Goal: Information Seeking & Learning: Check status

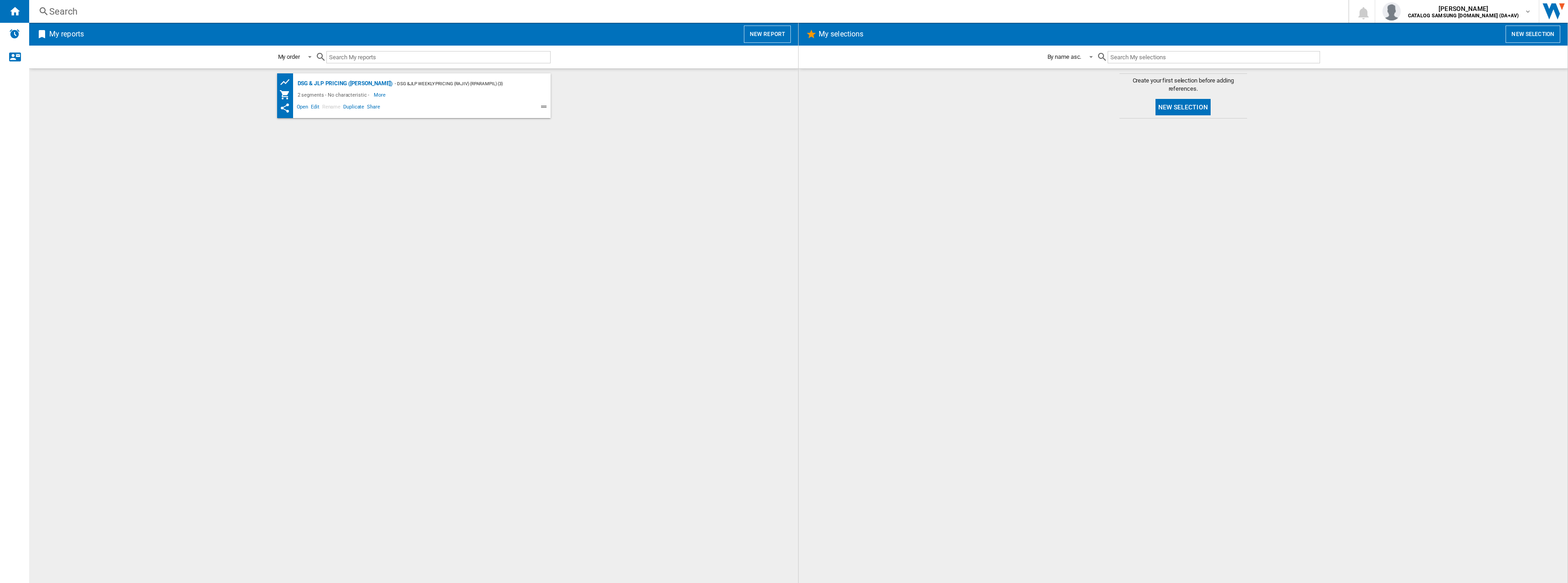
click at [64, 12] on div "Search" at bounding box center [687, 11] width 1275 height 13
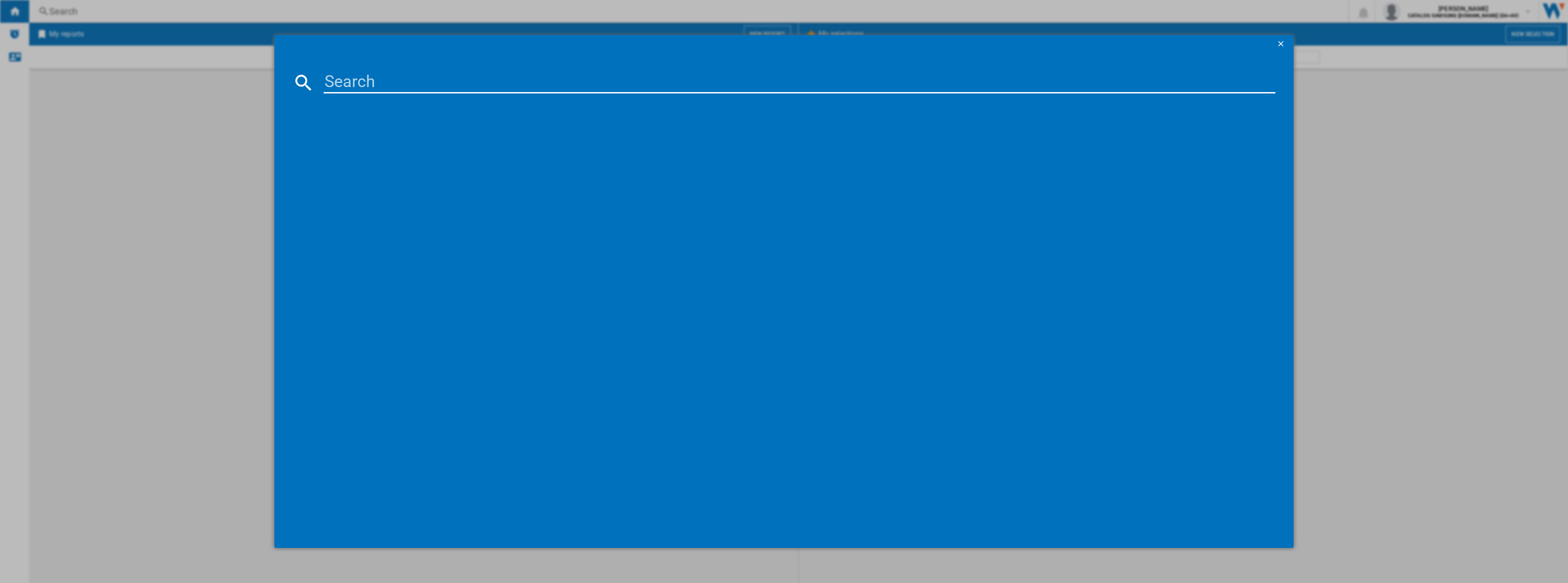
click at [458, 88] on input at bounding box center [800, 83] width 952 height 22
paste input "245RS70F64KEFEU"
click at [663, 237] on span at bounding box center [789, 194] width 974 height 192
click at [354, 84] on input "245RS70F64KEF" at bounding box center [800, 83] width 952 height 22
click at [471, 84] on input "RS70F64KEF" at bounding box center [800, 83] width 952 height 22
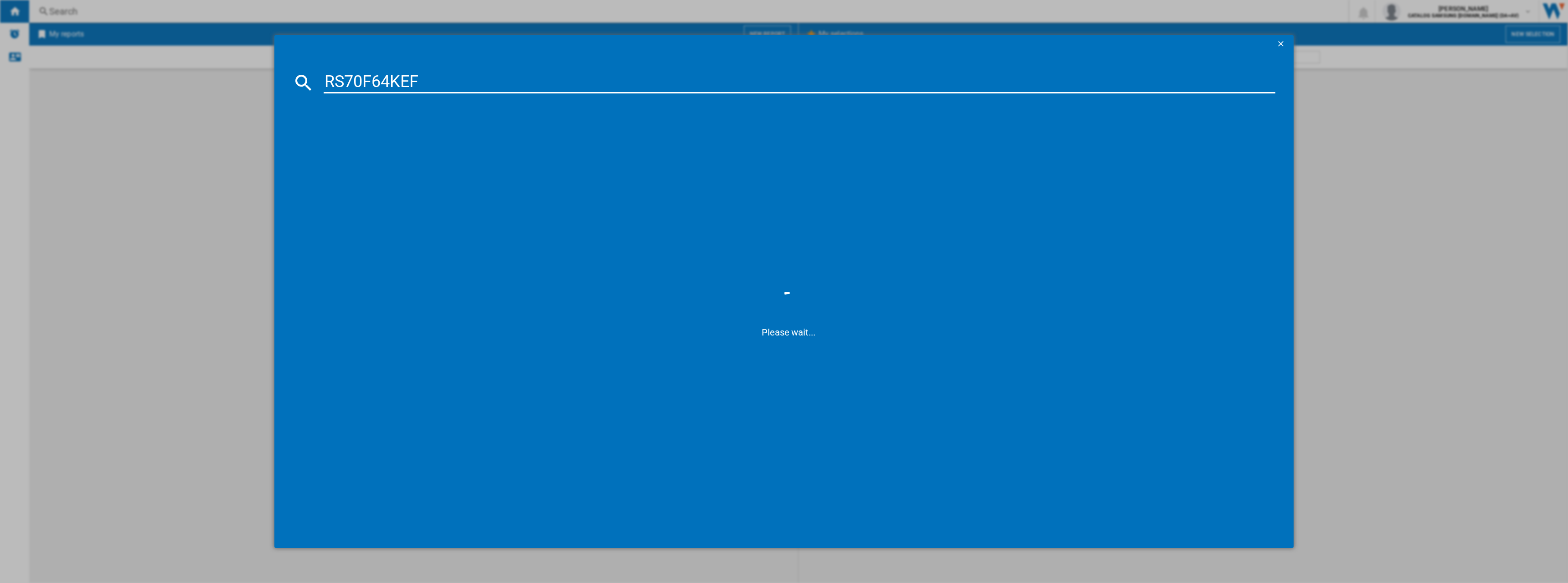
type input "RS70F64KEF"
click at [402, 140] on div "SAMSUNG RS70F64KEF BLACK" at bounding box center [790, 141] width 943 height 9
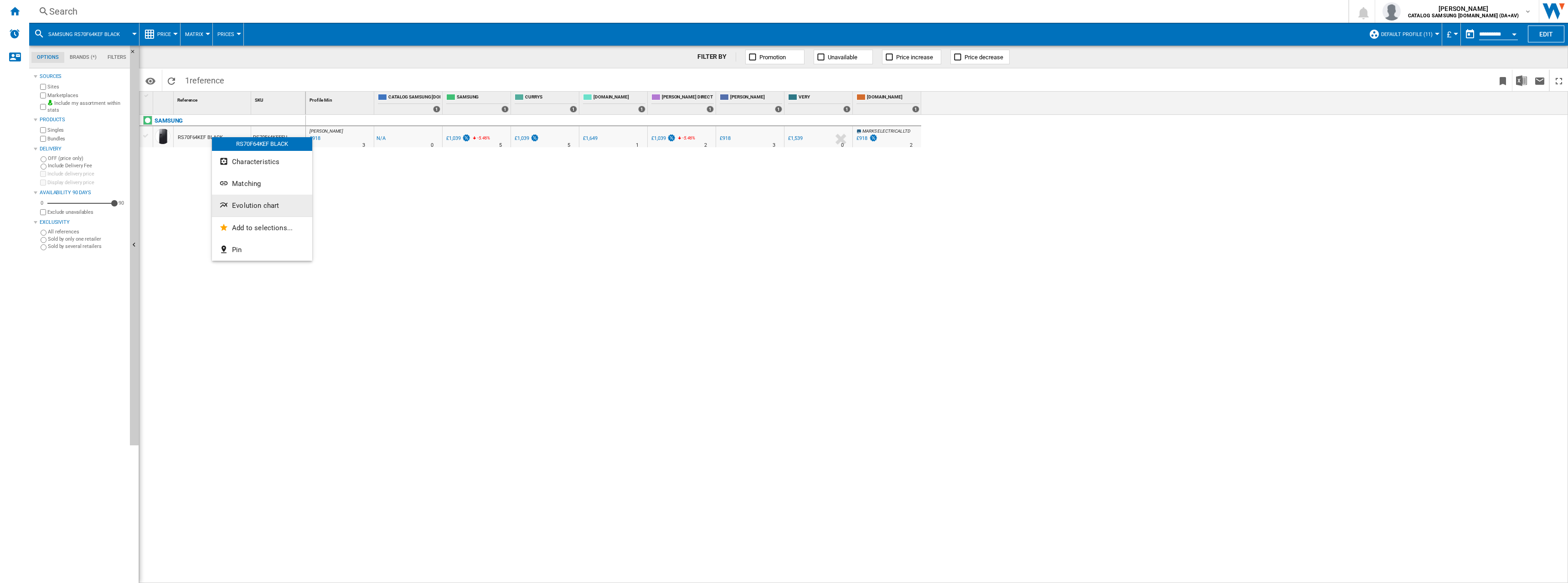
click at [250, 204] on span "Evolution chart" at bounding box center [255, 205] width 47 height 8
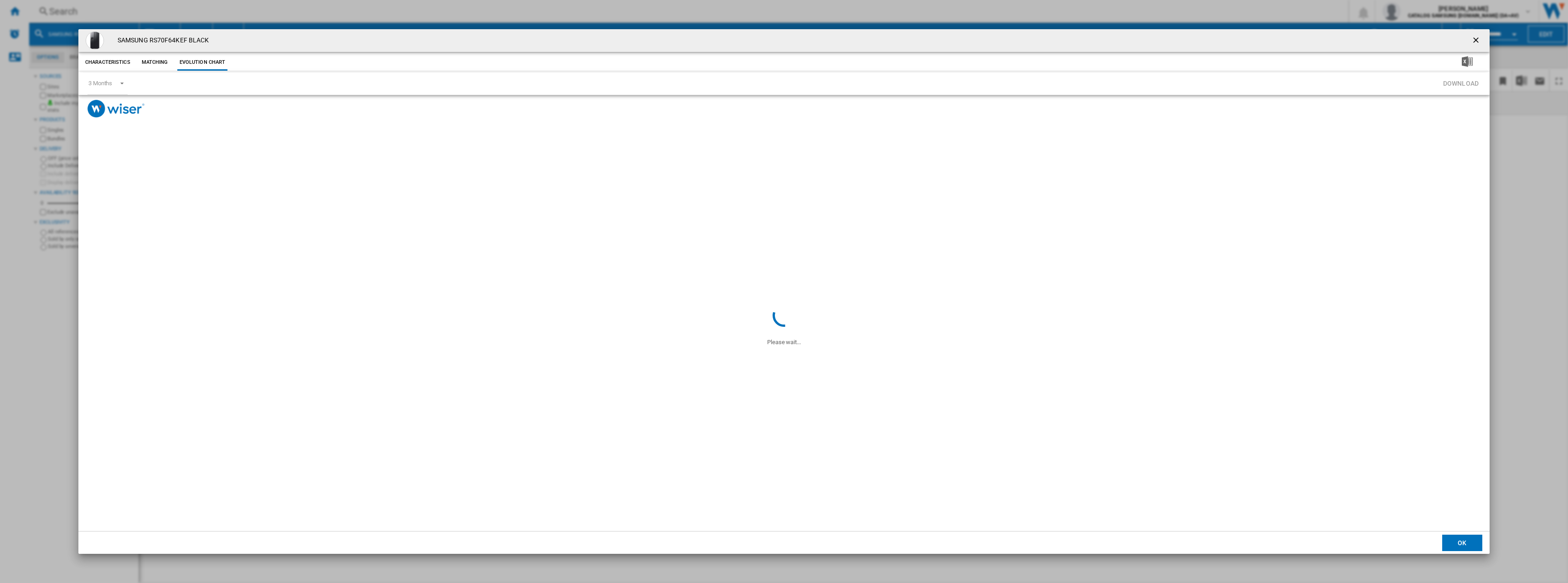
click at [610, 281] on span "Product popup" at bounding box center [784, 209] width 1411 height 184
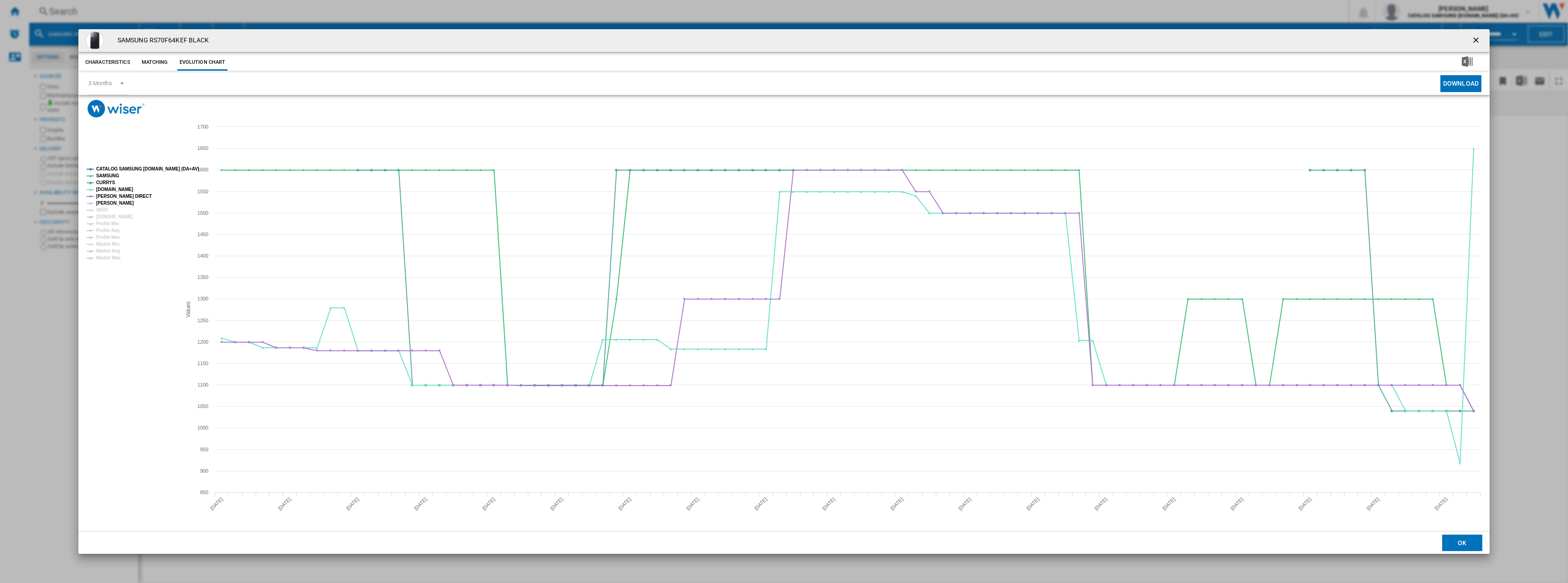
click at [116, 204] on tspan "[PERSON_NAME]" at bounding box center [115, 203] width 38 height 5
click at [105, 210] on tspan "VERY" at bounding box center [102, 210] width 12 height 5
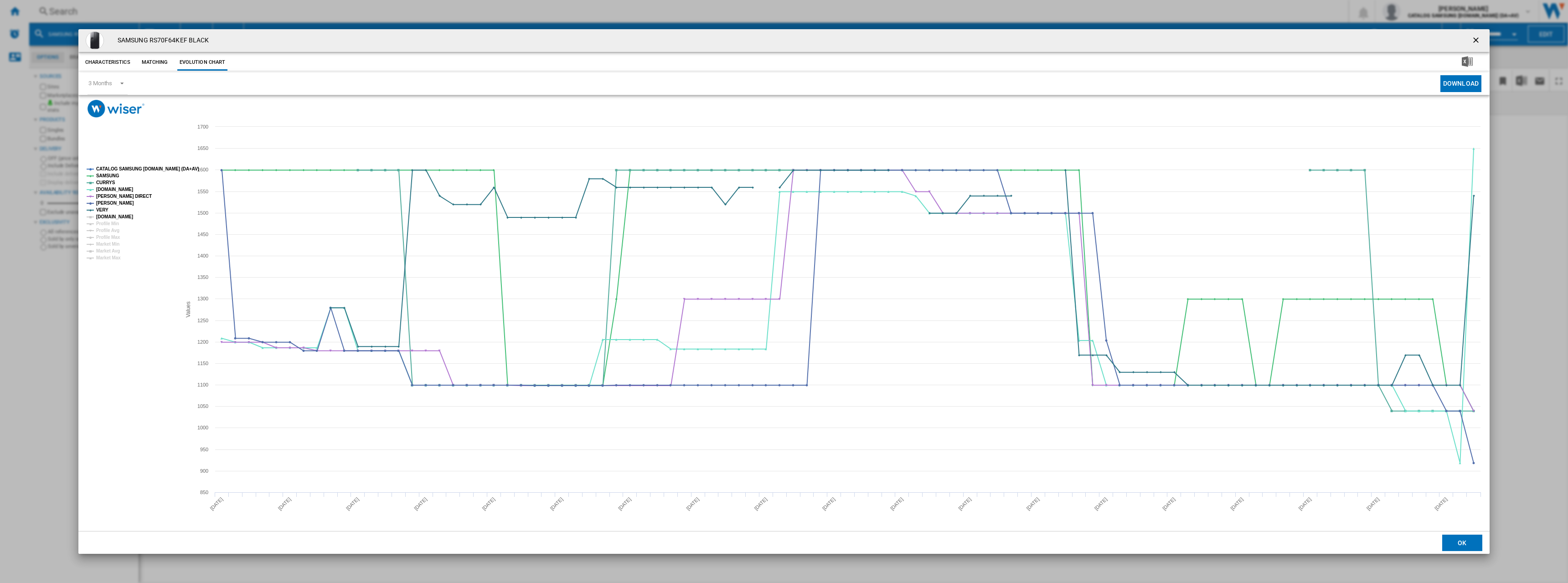
click at [102, 218] on tspan "[DOMAIN_NAME]" at bounding box center [114, 217] width 37 height 5
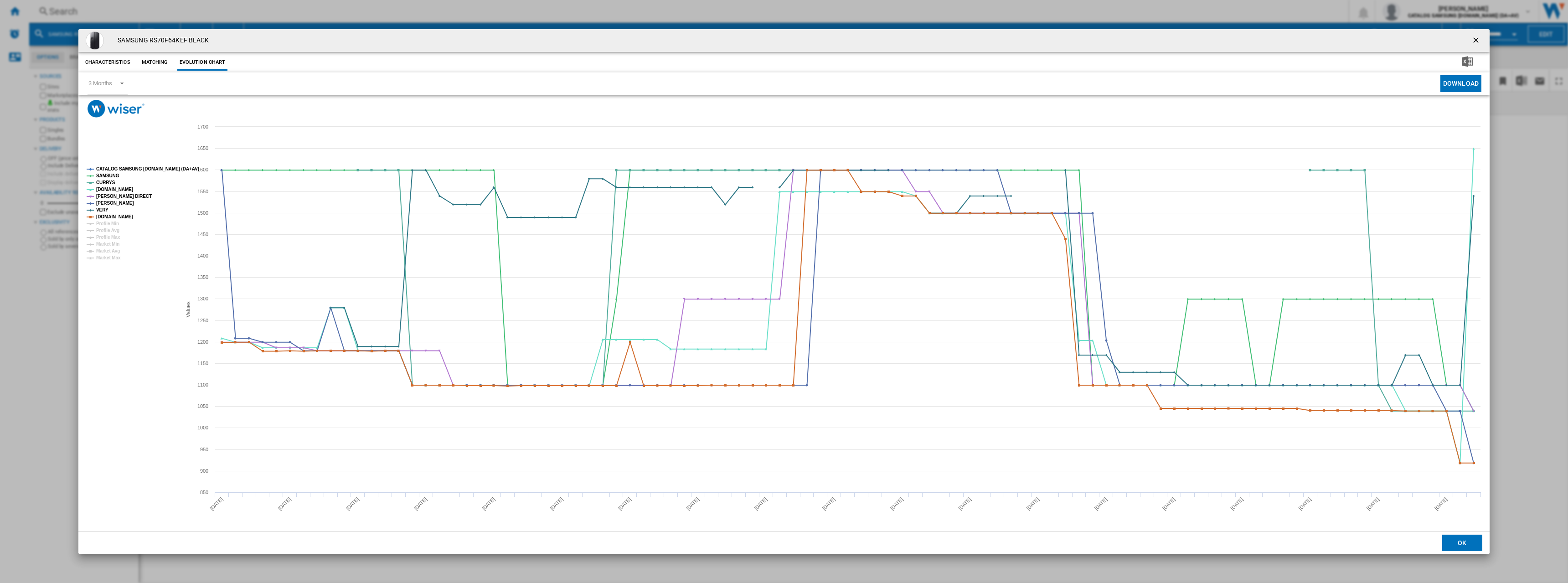
click at [1482, 39] on ng-md-icon "getI18NText('BUTTONS.CLOSE_DIALOG')" at bounding box center [1477, 41] width 11 height 11
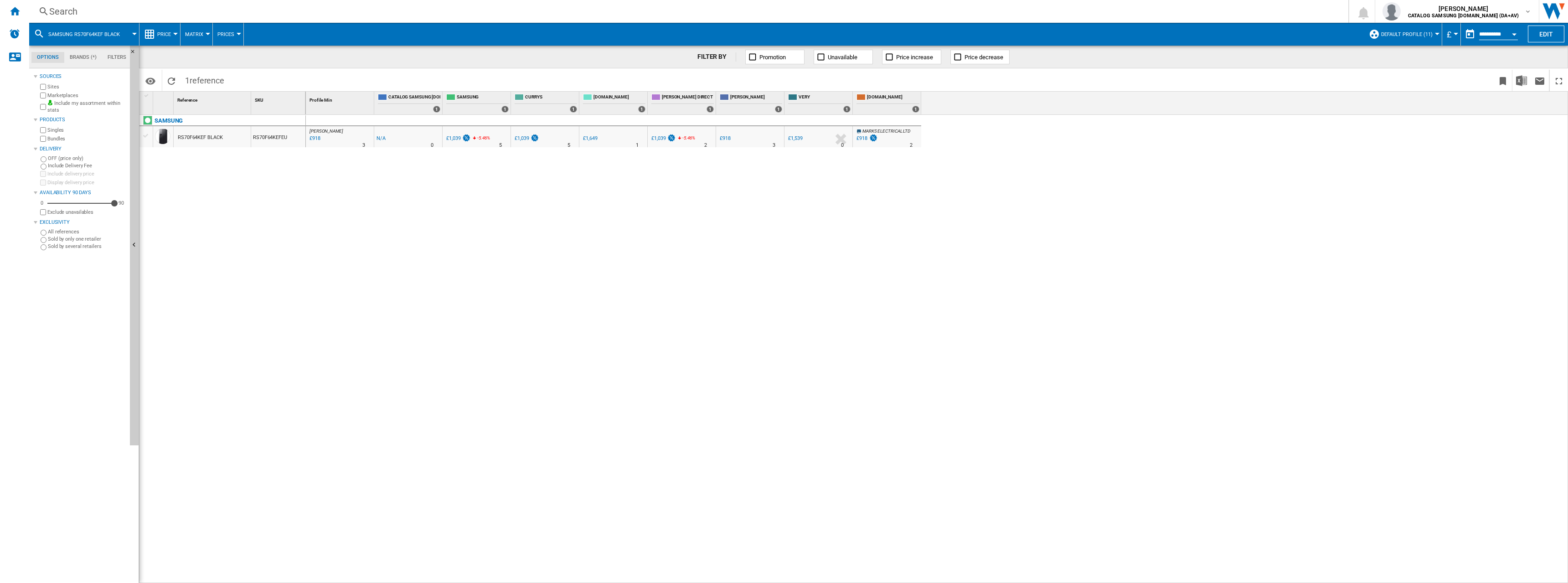
click at [1422, 37] on span "Default profile (11)" at bounding box center [1407, 35] width 52 height 6
click at [1390, 94] on md-radio-button "UK (34)" at bounding box center [1443, 98] width 134 height 9
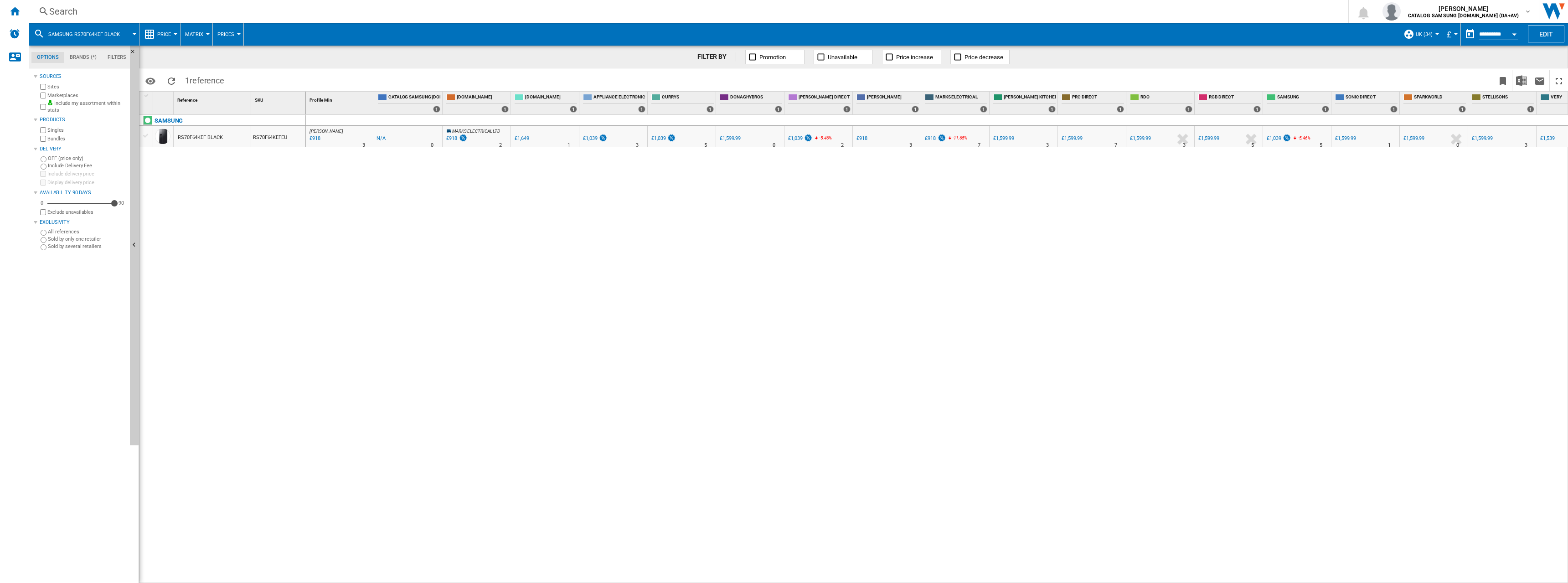
drag, startPoint x: 204, startPoint y: 141, endPoint x: 191, endPoint y: 146, distance: 13.9
click at [169, 162] on div at bounding box center [784, 292] width 1568 height 583
click at [240, 211] on span "Evolution chart" at bounding box center [240, 208] width 47 height 8
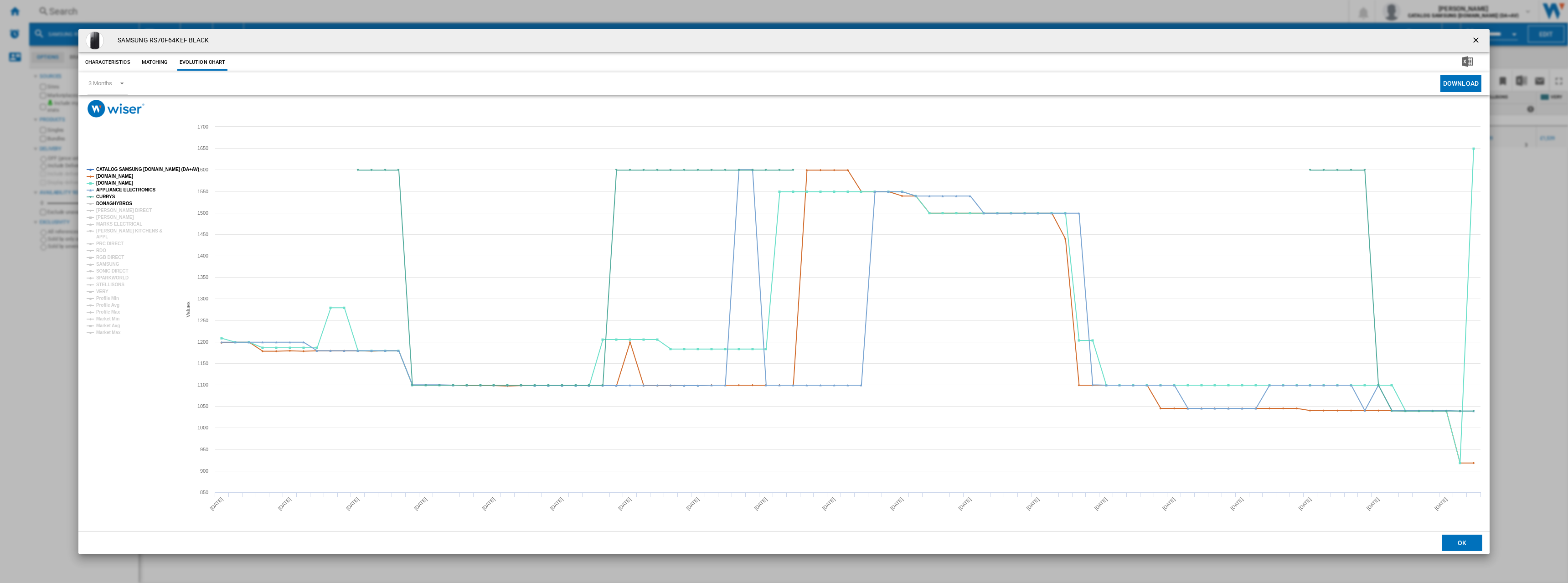
click at [114, 205] on tspan "DONAGHYBROS" at bounding box center [114, 203] width 36 height 5
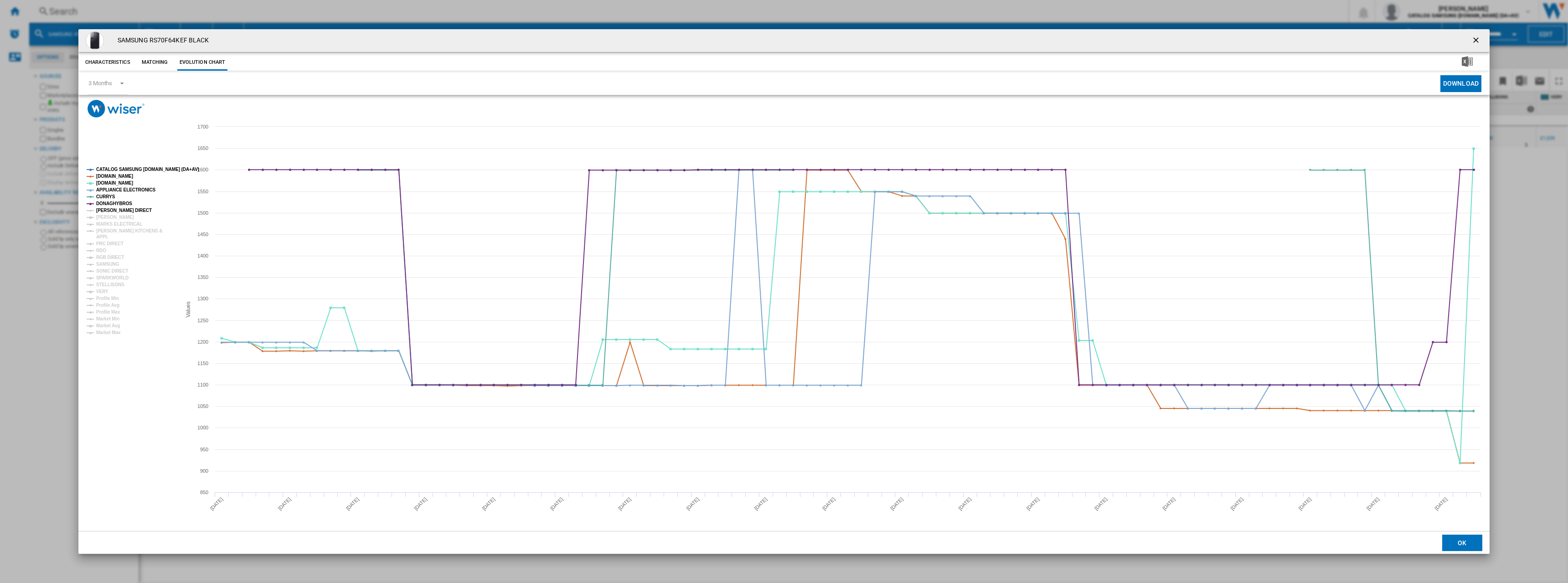
click at [108, 213] on tspan "[PERSON_NAME] DIRECT" at bounding box center [124, 210] width 55 height 5
click at [105, 224] on tspan "MARKS ELECTRICAL" at bounding box center [119, 224] width 46 height 5
click at [101, 237] on tspan "APPL" at bounding box center [102, 237] width 12 height 5
drag, startPoint x: 99, startPoint y: 245, endPoint x: 100, endPoint y: 251, distance: 6.1
click at [100, 245] on tspan "PRC DIRECT" at bounding box center [110, 243] width 27 height 5
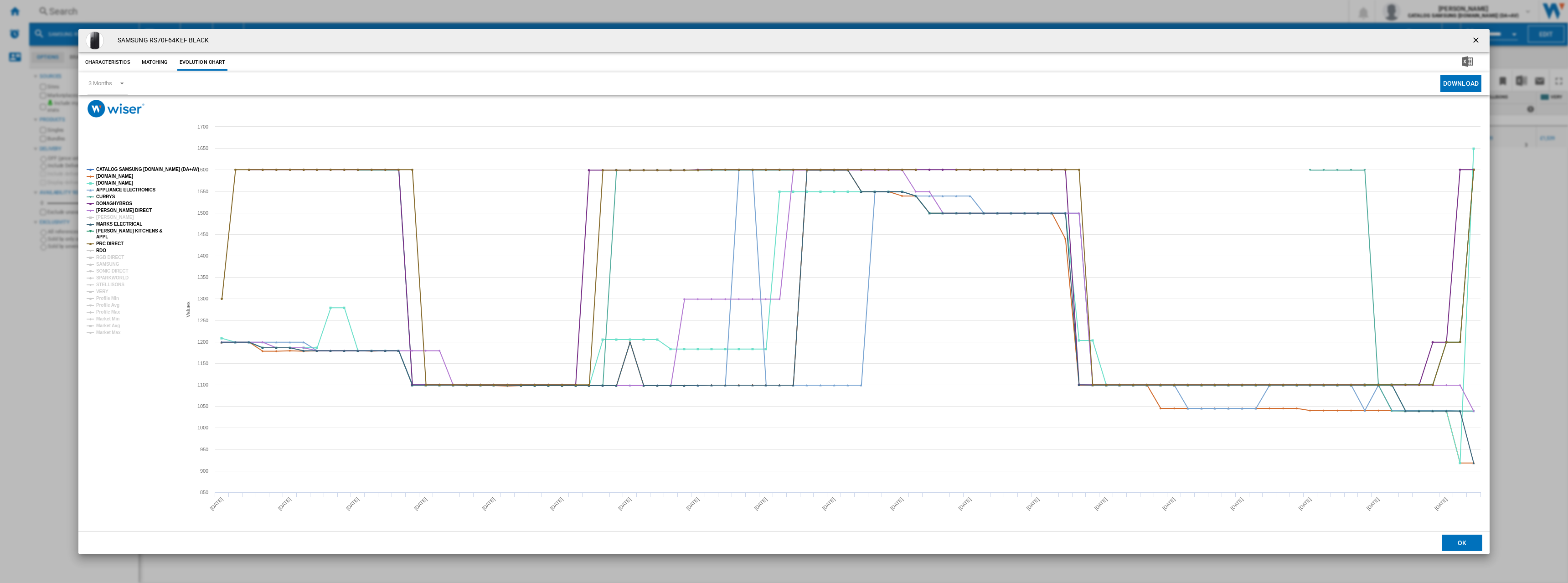
click at [100, 255] on tspan "RGB DIRECT" at bounding box center [110, 257] width 28 height 5
drag, startPoint x: 100, startPoint y: 258, endPoint x: 100, endPoint y: 263, distance: 5.0
click at [101, 259] on tspan "RGB DIRECT" at bounding box center [110, 257] width 28 height 5
click at [99, 251] on tspan "RDO" at bounding box center [101, 250] width 10 height 5
click at [105, 217] on tspan "[PERSON_NAME]" at bounding box center [115, 217] width 38 height 5
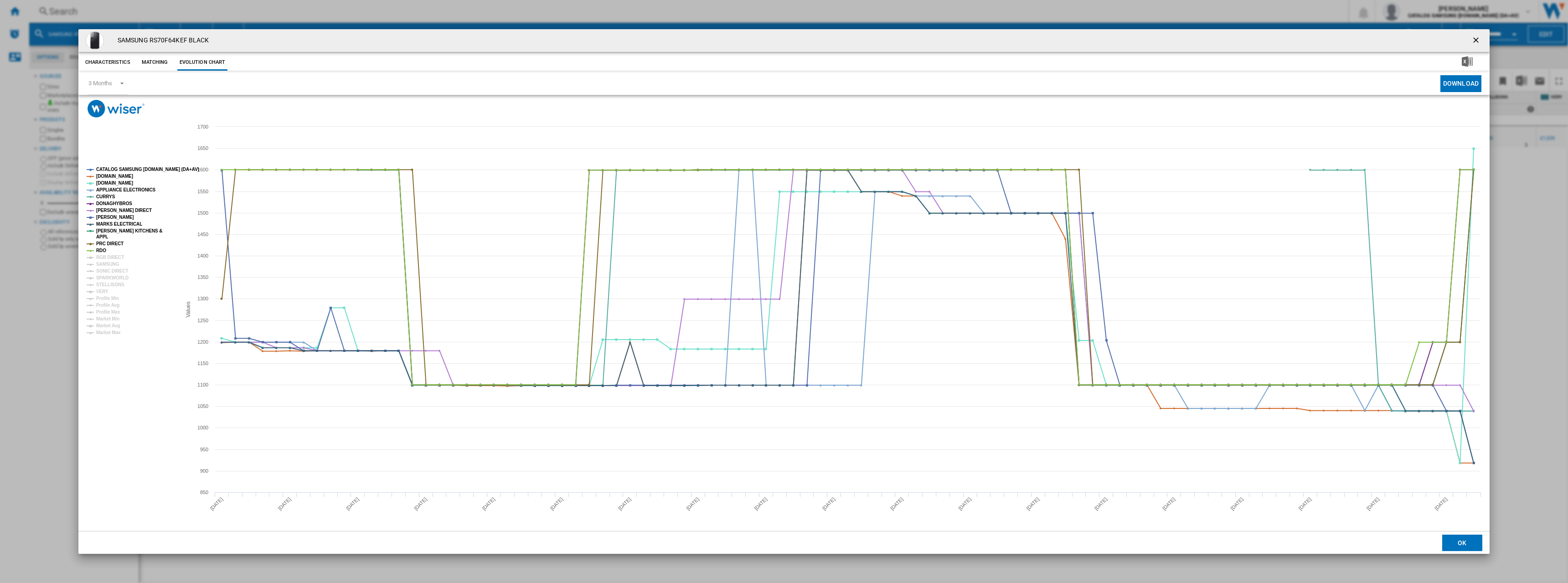
click at [94, 259] on rect "Product popup" at bounding box center [130, 251] width 94 height 175
click at [99, 265] on tspan "SAMSUNG" at bounding box center [108, 264] width 23 height 5
click at [100, 255] on tspan "RGB DIRECT" at bounding box center [110, 257] width 28 height 5
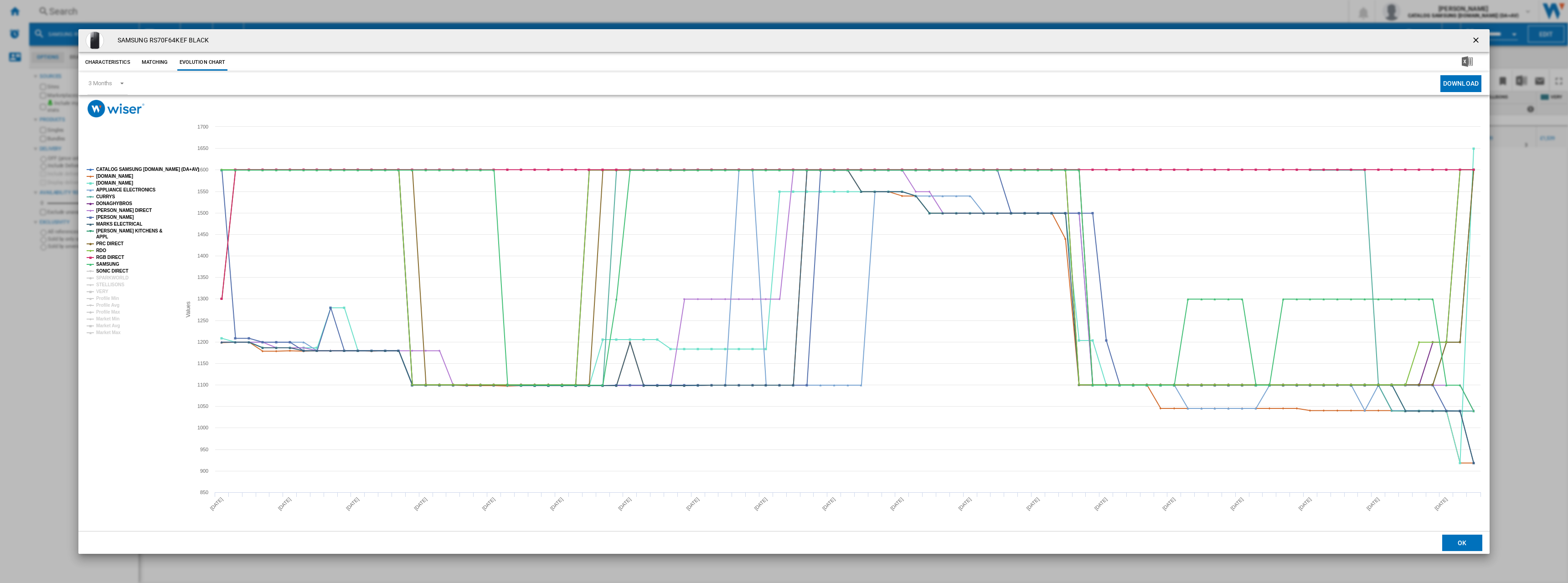
click at [97, 273] on tspan "SONIC DIRECT" at bounding box center [112, 271] width 32 height 5
click at [99, 279] on tspan "SPARKWORLD" at bounding box center [112, 278] width 32 height 5
click at [100, 287] on tspan "STELLISONS" at bounding box center [110, 285] width 28 height 5
click at [100, 292] on tspan "VERY" at bounding box center [102, 292] width 12 height 5
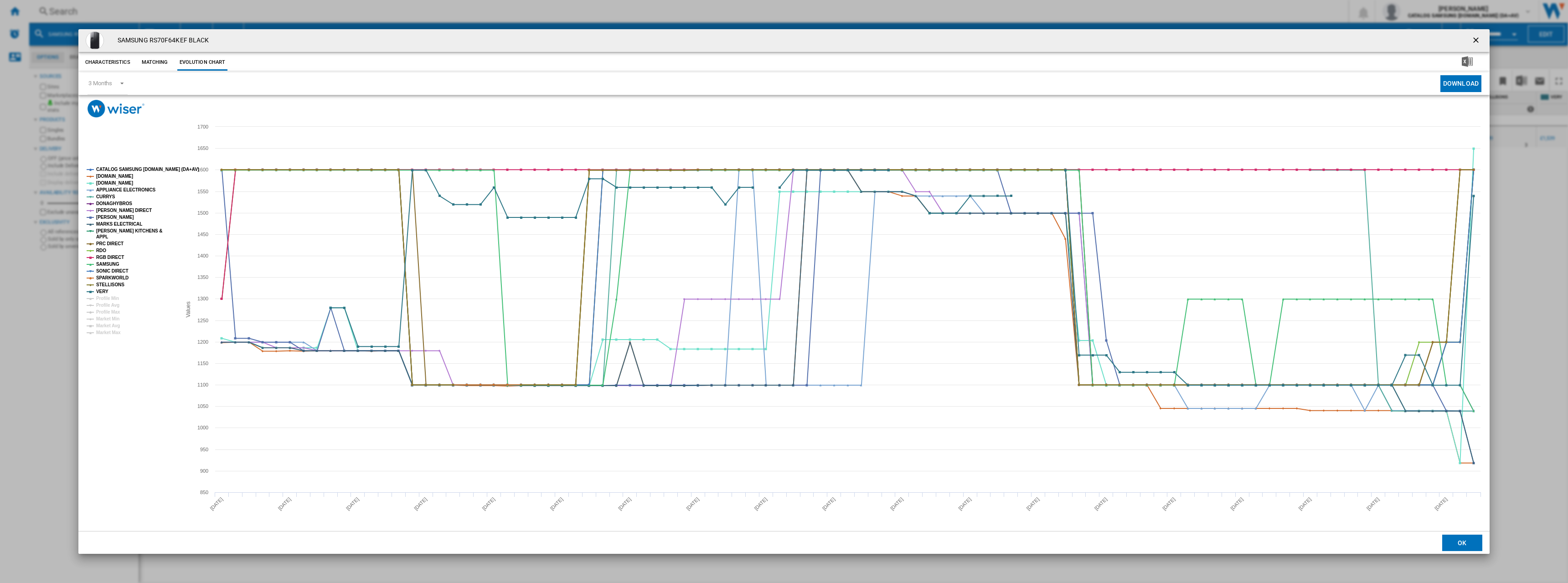
click at [1482, 38] on ng-md-icon "getI18NText('BUTTONS.CLOSE_DIALOG')" at bounding box center [1477, 41] width 11 height 11
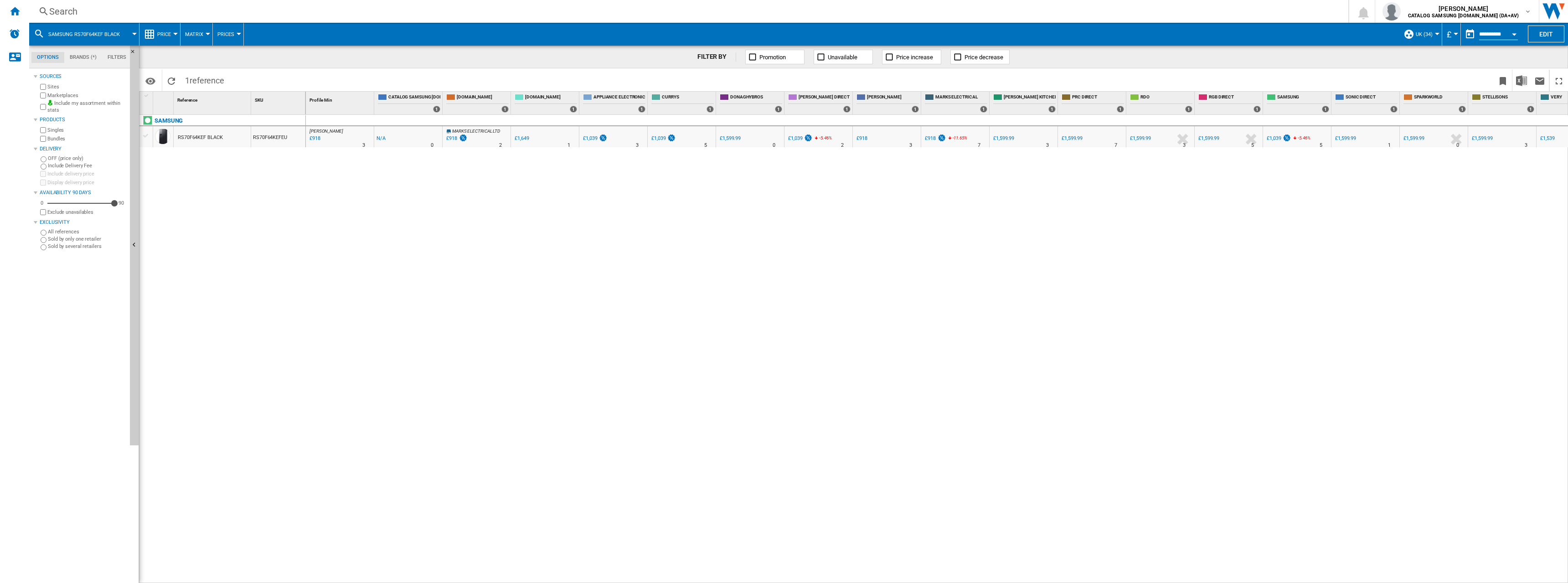
click at [41, 13] on ng-md-icon at bounding box center [44, 12] width 11 height 12
click at [44, 13] on ng-md-icon at bounding box center [44, 12] width 11 height 12
click at [687, 13] on div "Search" at bounding box center [687, 11] width 1275 height 13
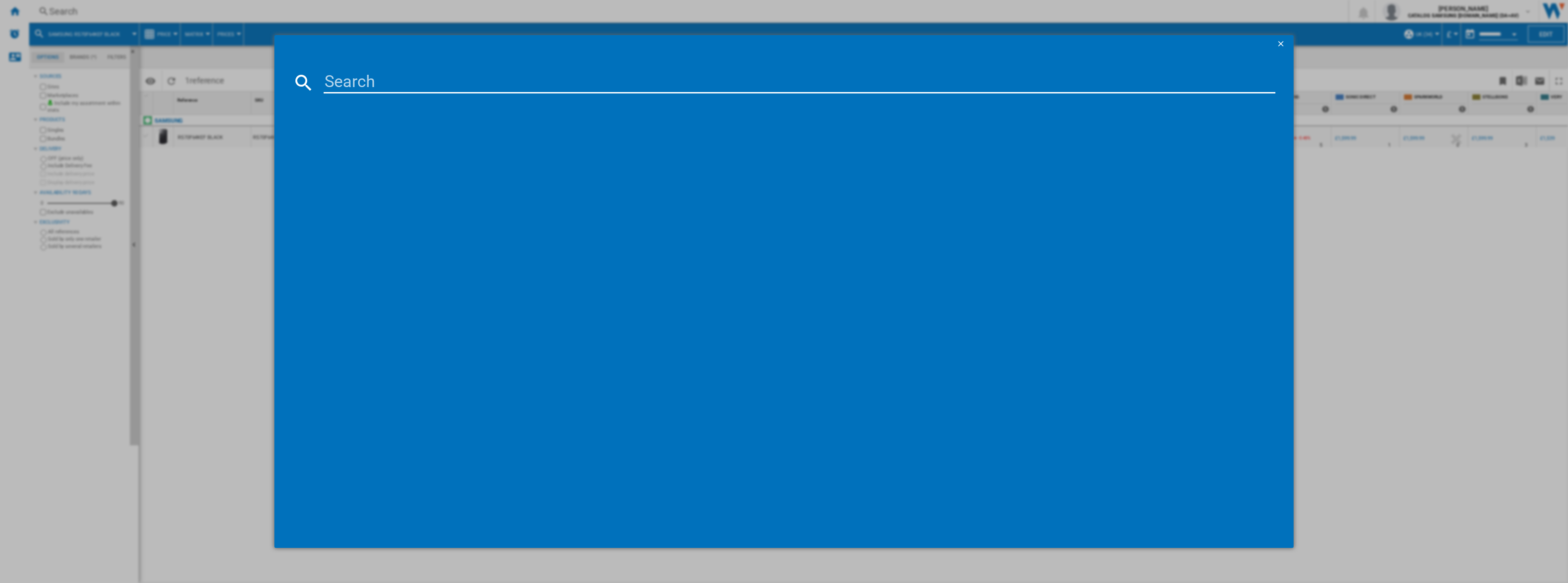
type input "RS70F66KCTEU"
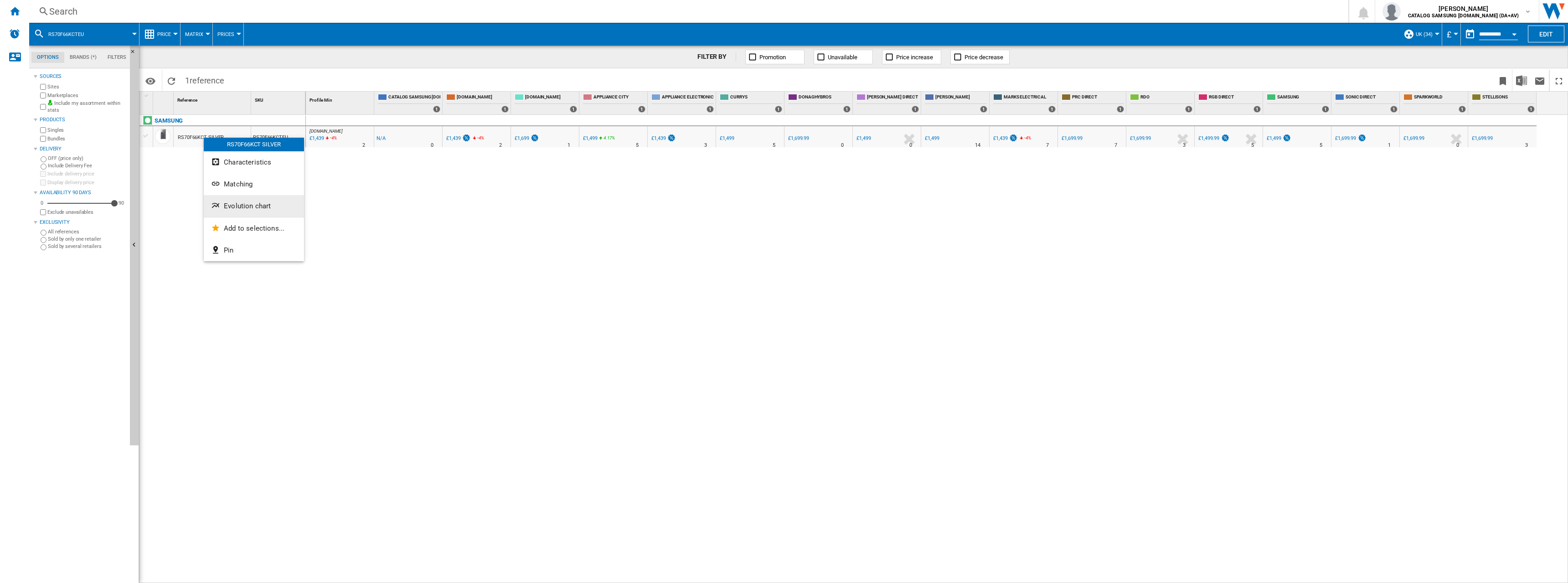
click at [230, 208] on span "Evolution chart" at bounding box center [247, 206] width 47 height 8
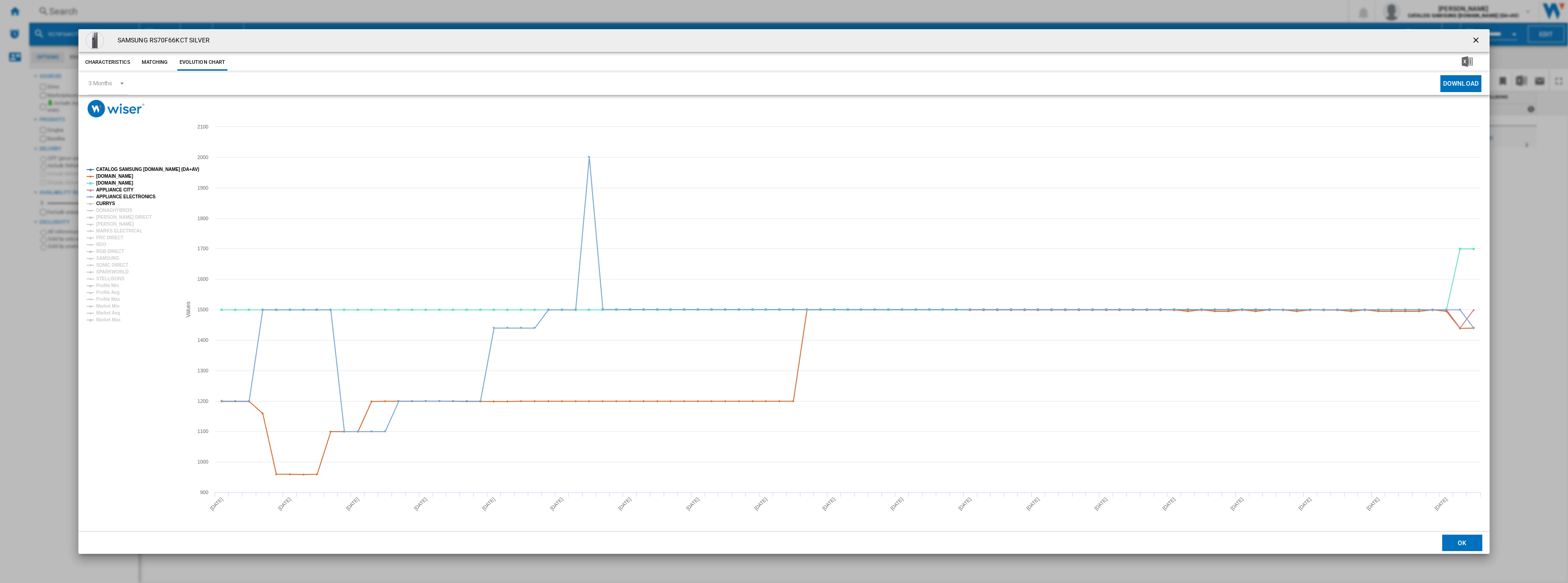
click at [104, 204] on tspan "CURRYS" at bounding box center [105, 203] width 19 height 5
drag, startPoint x: 108, startPoint y: 212, endPoint x: 108, endPoint y: 222, distance: 10.0
click at [108, 212] on tspan "DONAGHYBROS" at bounding box center [114, 210] width 36 height 5
click at [108, 224] on tspan "[PERSON_NAME]" at bounding box center [115, 224] width 38 height 5
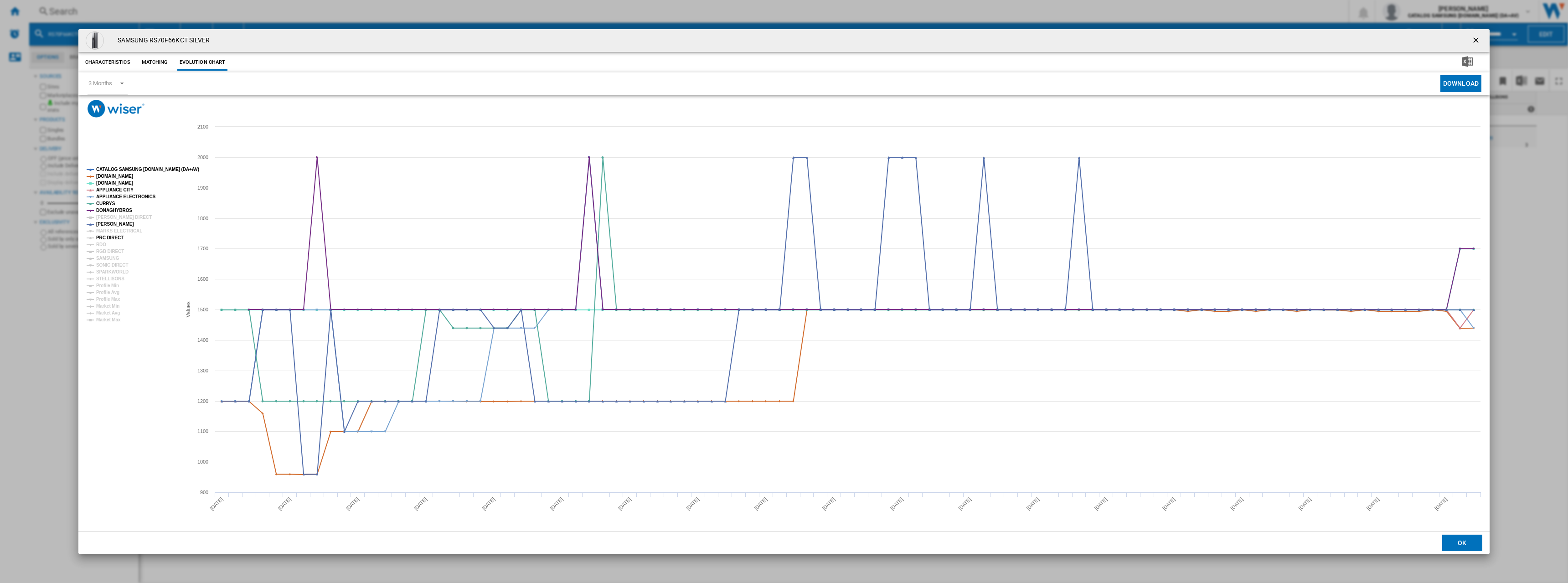
click at [108, 236] on tspan "PRC DIRECT" at bounding box center [110, 237] width 27 height 5
click at [103, 268] on tspan "SONIC DIRECT" at bounding box center [112, 265] width 32 height 5
click at [103, 277] on tspan "STELLISONS" at bounding box center [110, 279] width 28 height 5
click at [102, 272] on tspan "SPARKWORLD" at bounding box center [112, 272] width 32 height 5
click at [107, 256] on tspan "SAMSUNG" at bounding box center [108, 258] width 23 height 5
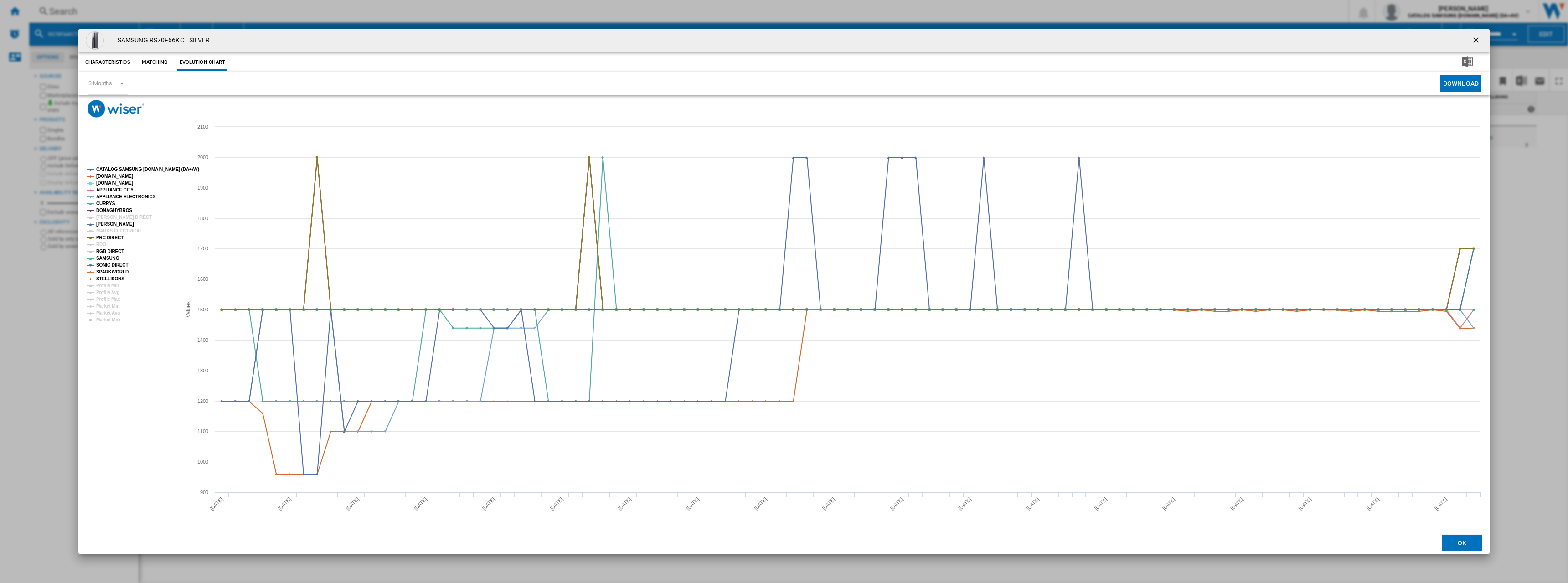
click at [108, 249] on tspan "RGB DIRECT" at bounding box center [110, 251] width 28 height 5
click at [100, 243] on tspan "RDO" at bounding box center [101, 245] width 10 height 5
click at [106, 231] on tspan "MARKS ELECTRICAL" at bounding box center [119, 231] width 46 height 5
click at [113, 217] on tspan "[PERSON_NAME] DIRECT" at bounding box center [124, 217] width 55 height 5
click at [1477, 41] on ng-md-icon "getI18NText('BUTTONS.CLOSE_DIALOG')" at bounding box center [1477, 41] width 11 height 11
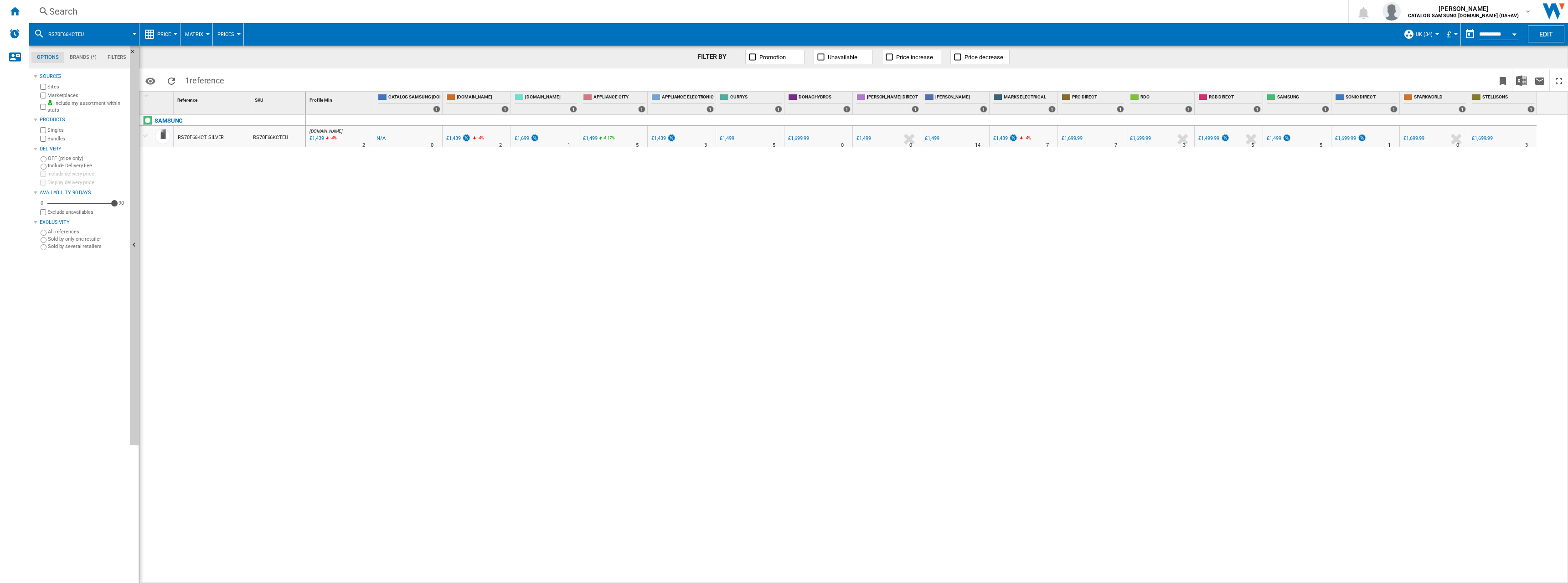
click at [202, 11] on div "Search" at bounding box center [687, 11] width 1275 height 13
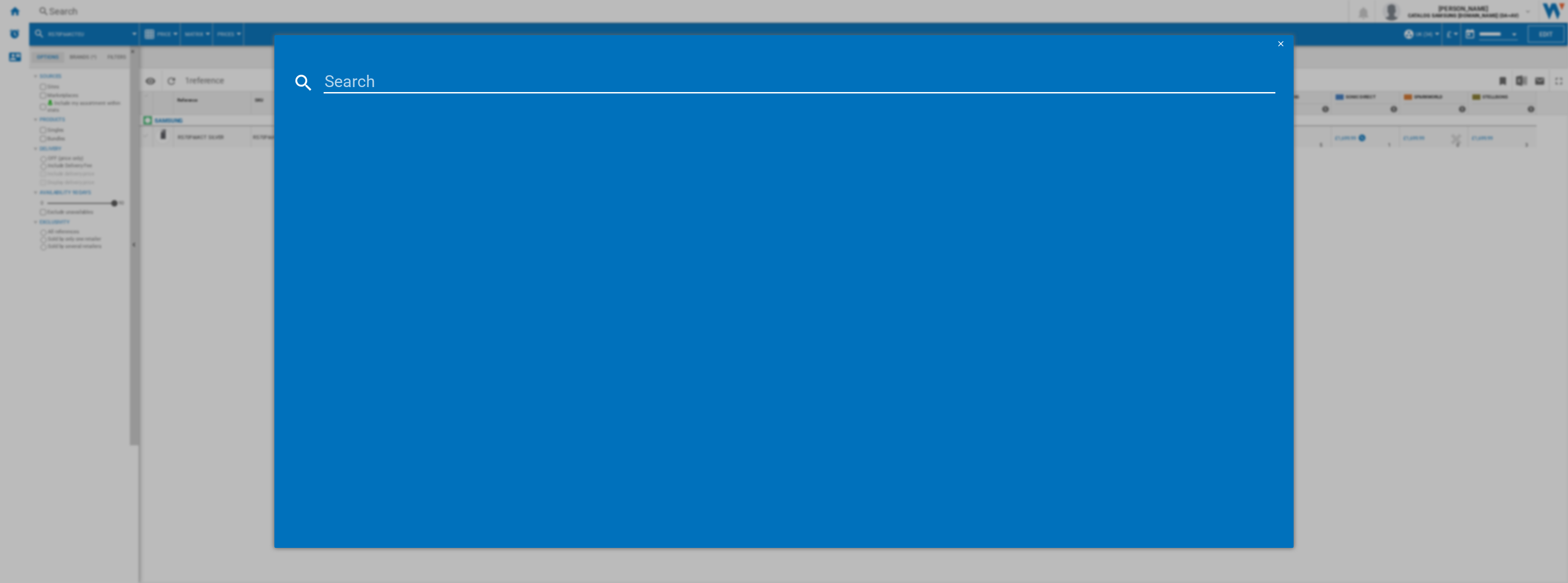
click at [427, 86] on input at bounding box center [800, 83] width 952 height 22
drag, startPoint x: 351, startPoint y: 77, endPoint x: 268, endPoint y: 72, distance: 83.2
click at [268, 72] on div "245NV7B44205AK Please wait..." at bounding box center [784, 292] width 1568 height 583
type input "NV7B44205AK"
click at [410, 139] on div "SAMSUNG NV7B44205AK BLACK" at bounding box center [790, 141] width 943 height 9
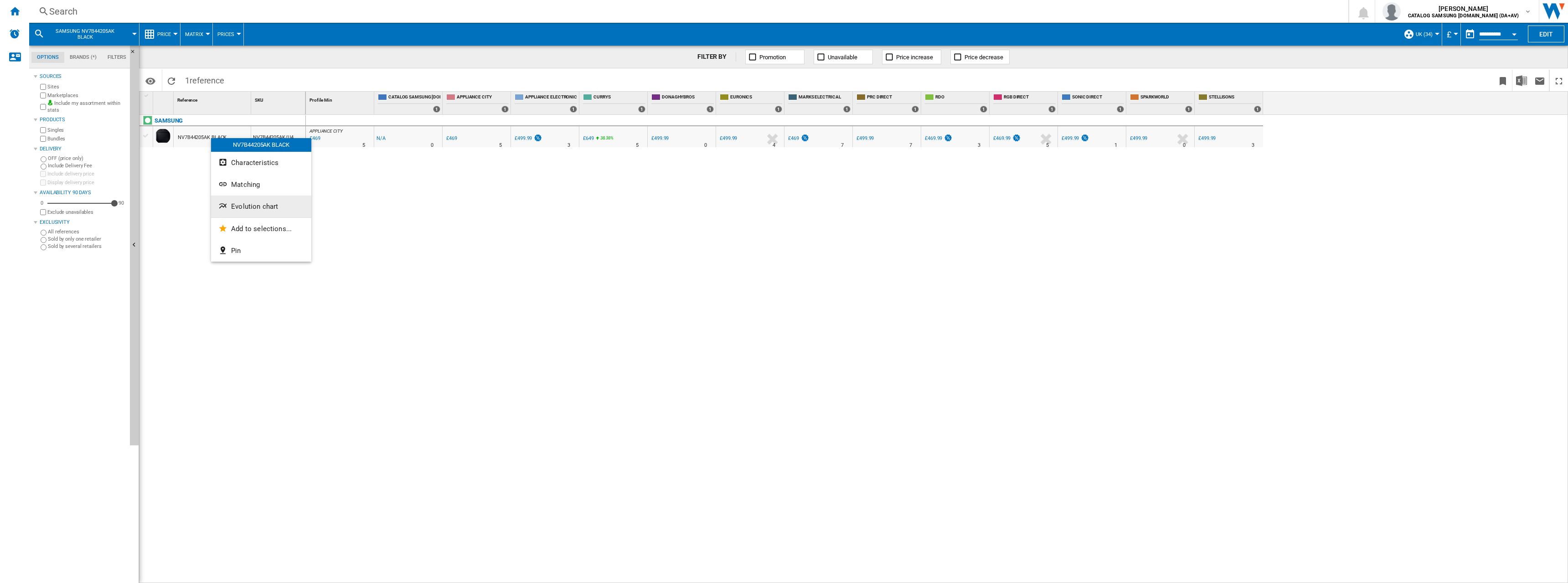
click at [238, 208] on span "Evolution chart" at bounding box center [254, 206] width 47 height 8
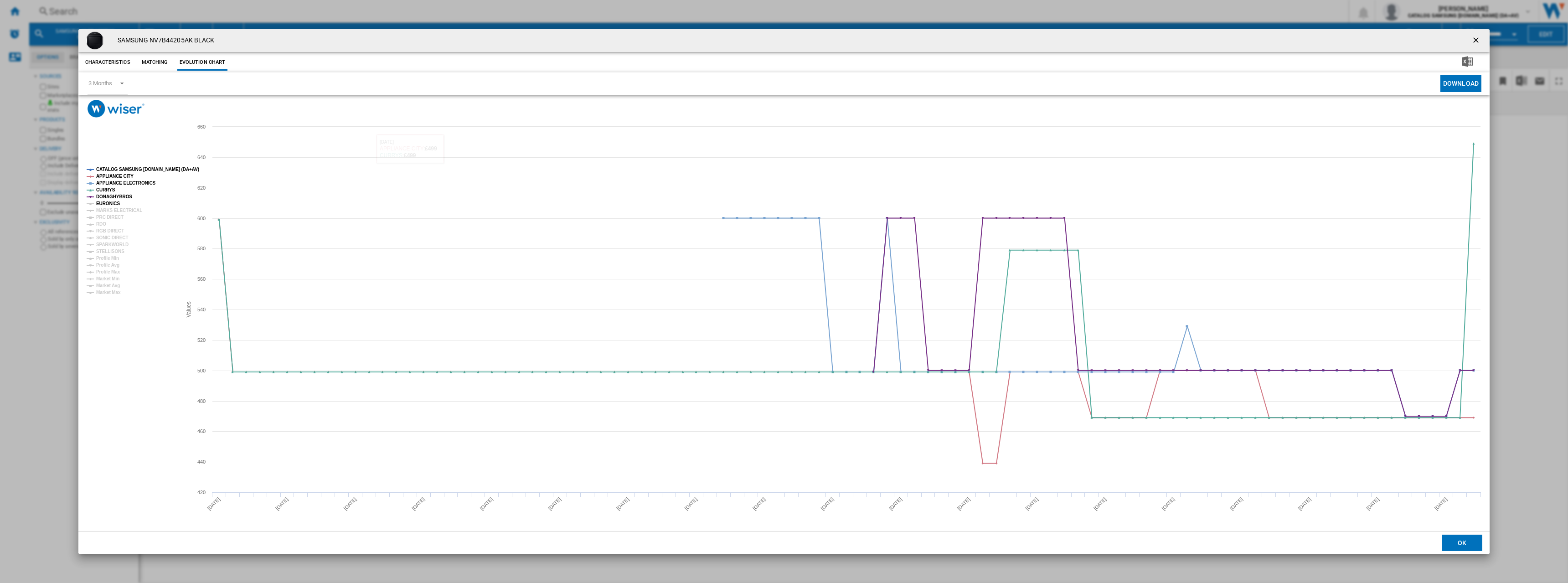
click at [114, 204] on tspan "EURONICS" at bounding box center [108, 203] width 24 height 5
click at [114, 215] on tspan "PRC DIRECT" at bounding box center [110, 217] width 27 height 5
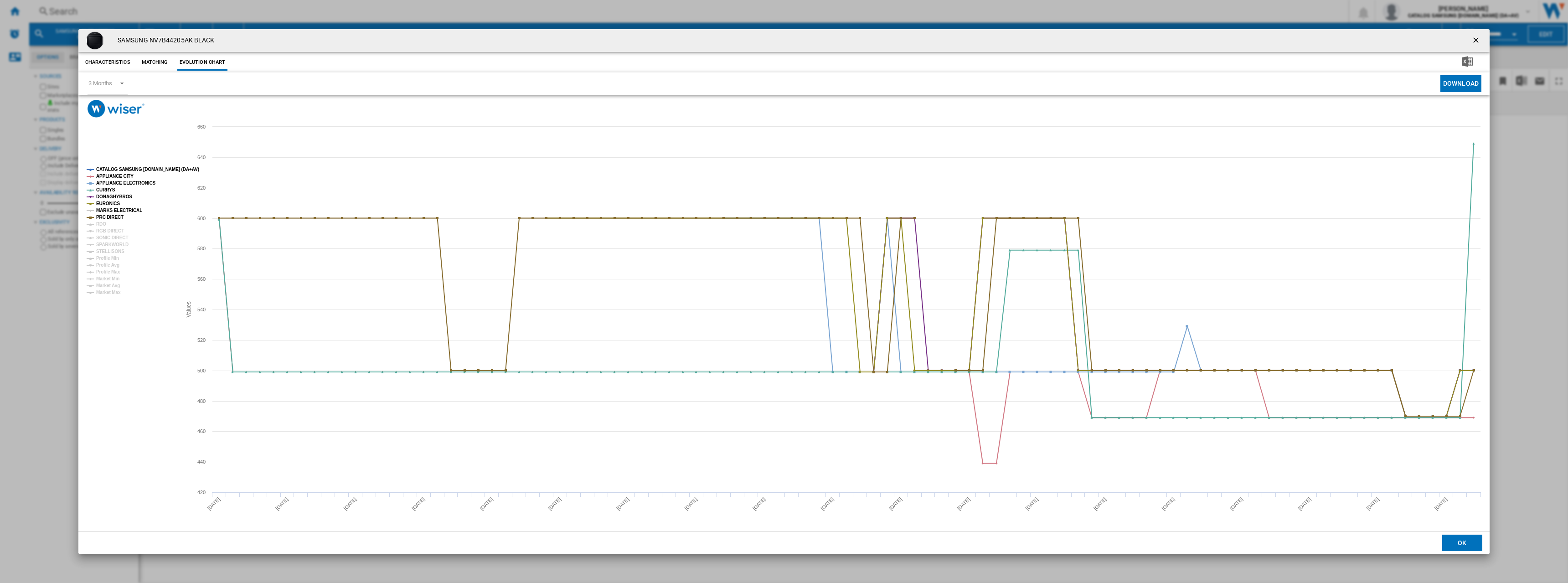
click at [108, 209] on tspan "MARKS ELECTRICAL" at bounding box center [119, 210] width 46 height 5
click at [102, 223] on tspan "RDO" at bounding box center [101, 224] width 10 height 5
click at [104, 231] on tspan "RGB DIRECT" at bounding box center [110, 231] width 28 height 5
click at [105, 239] on tspan "SONIC DIRECT" at bounding box center [112, 237] width 32 height 5
click at [104, 246] on tspan "SPARKWORLD" at bounding box center [112, 245] width 32 height 5
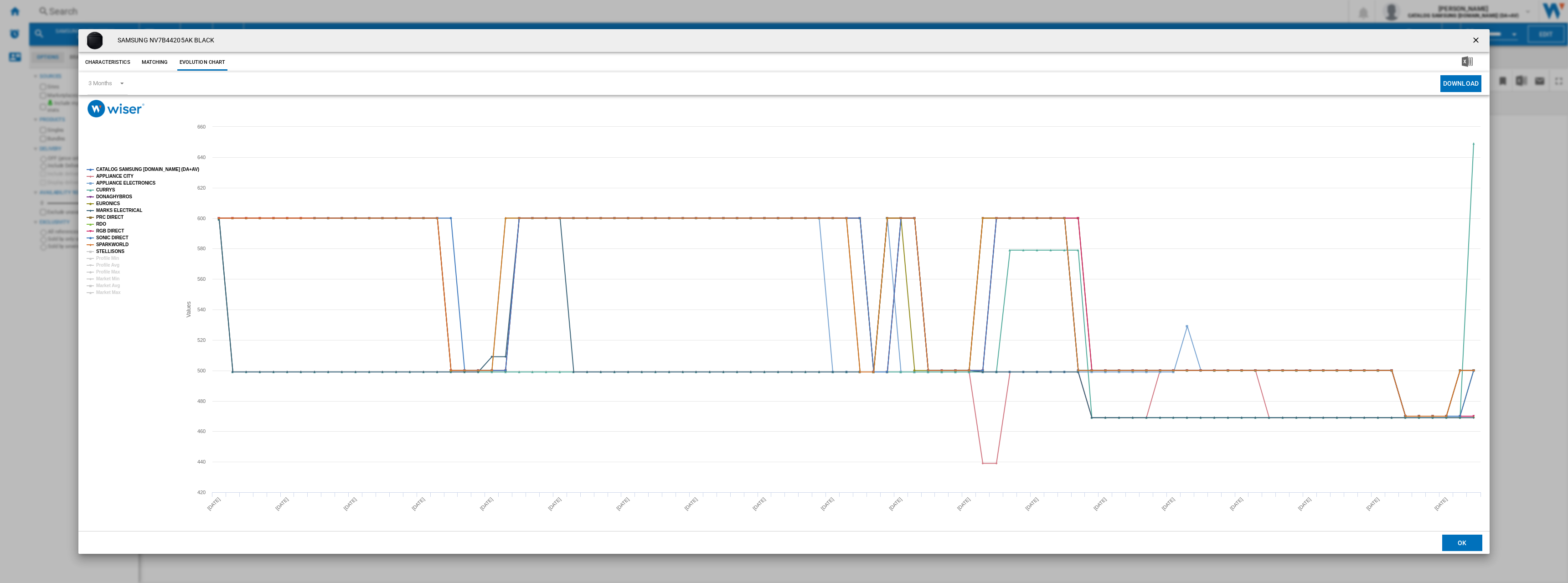
click at [104, 251] on tspan "STELLISONS" at bounding box center [110, 251] width 28 height 5
click at [1476, 39] on ng-md-icon "getI18NText('BUTTONS.CLOSE_DIALOG')" at bounding box center [1477, 41] width 11 height 11
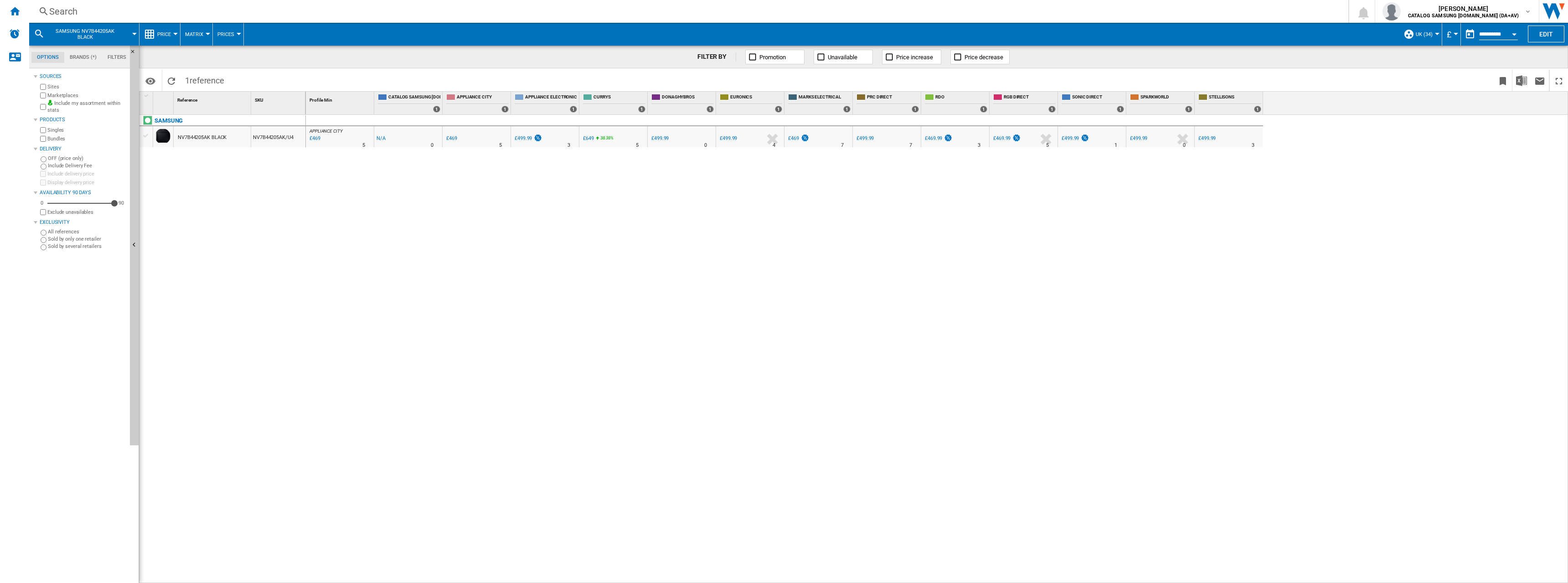
click at [66, 12] on div "Search" at bounding box center [687, 11] width 1275 height 13
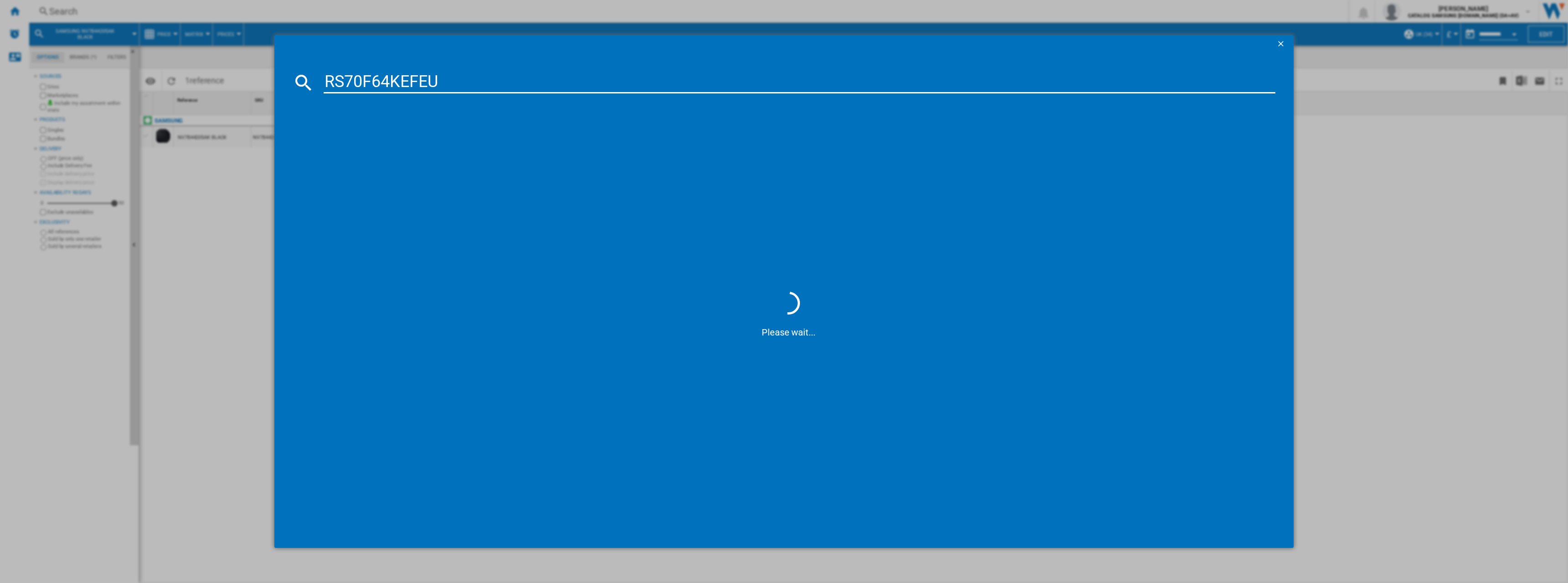
type input "RS70F64KEFEU"
click at [354, 142] on div "SAMSUNG RS70F64KEF BLACK" at bounding box center [790, 141] width 943 height 9
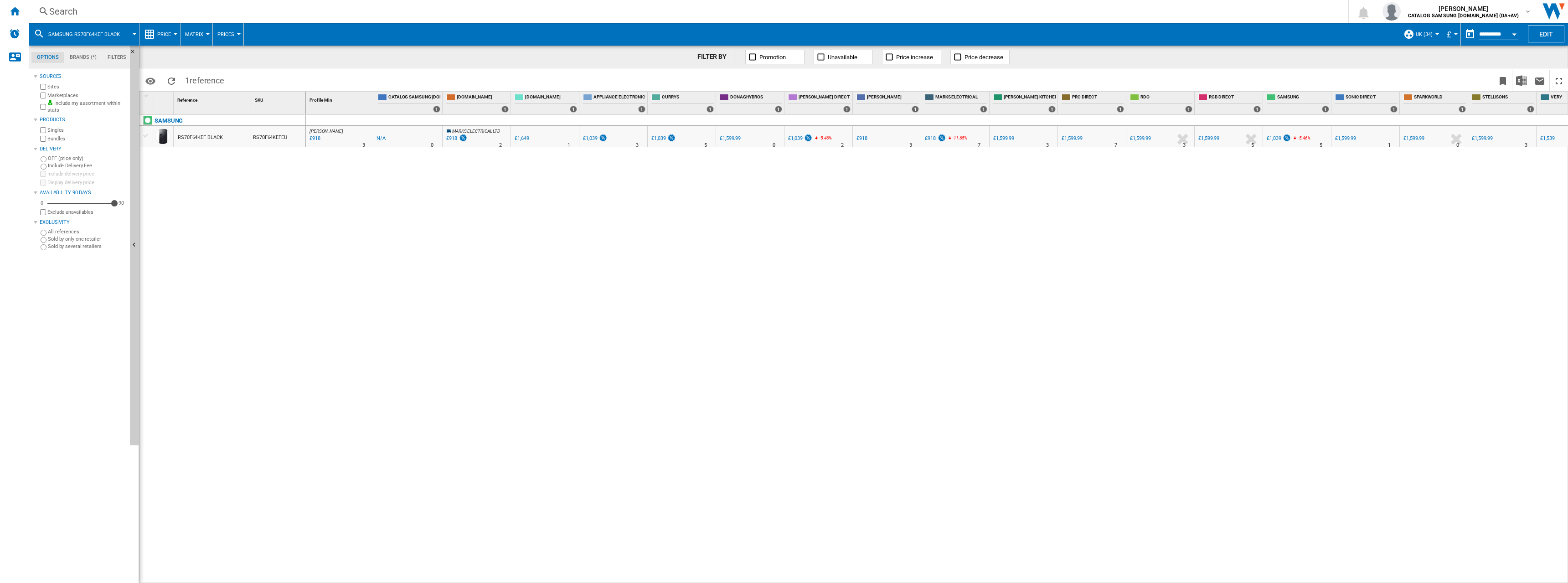
click at [1038, 248] on div "[PERSON_NAME] : UK [PERSON_NAME] -1.0 % £918 % N/A 3 [PERSON_NAME] : UK [PERSON…" at bounding box center [937, 349] width 1262 height 469
click at [227, 201] on button "Evolution chart" at bounding box center [257, 206] width 100 height 22
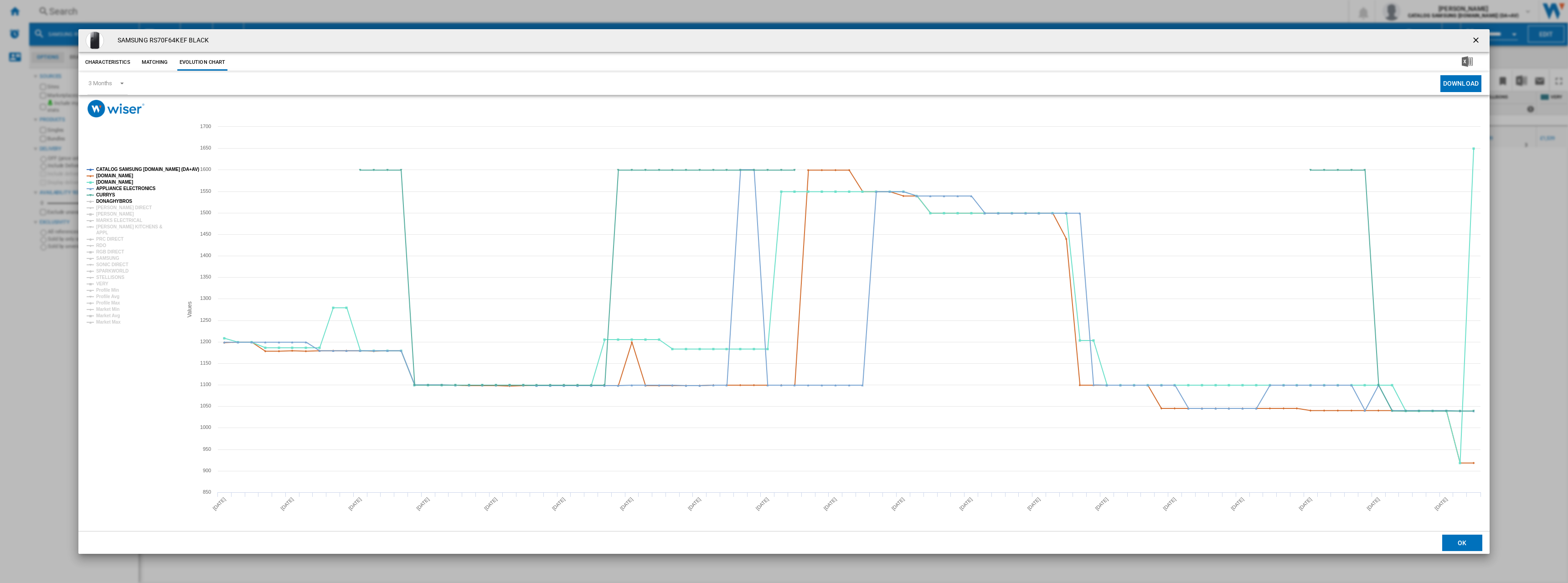
click at [116, 200] on tspan "DONAGHYBROS" at bounding box center [114, 201] width 36 height 5
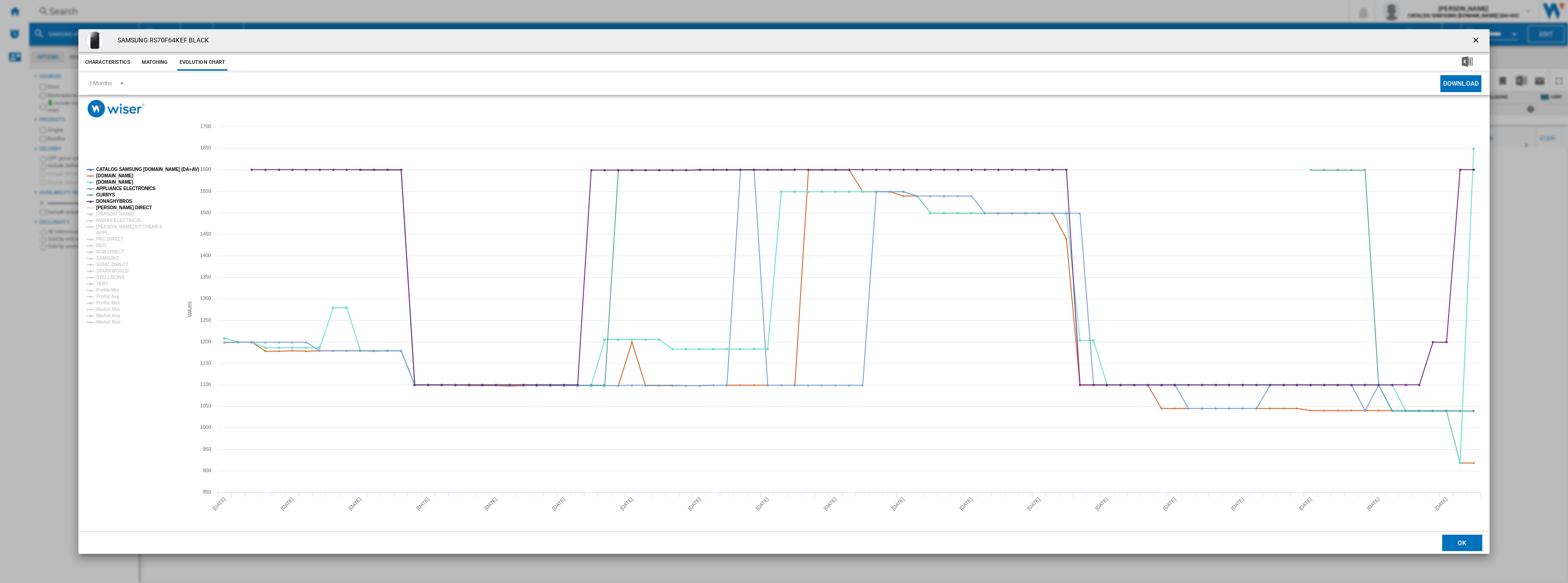
click at [116, 208] on tspan "[PERSON_NAME] DIRECT" at bounding box center [124, 208] width 55 height 5
click at [116, 217] on tspan "[PERSON_NAME]" at bounding box center [115, 214] width 38 height 5
click at [116, 222] on tspan "MARKS ELECTRICAL" at bounding box center [119, 220] width 46 height 5
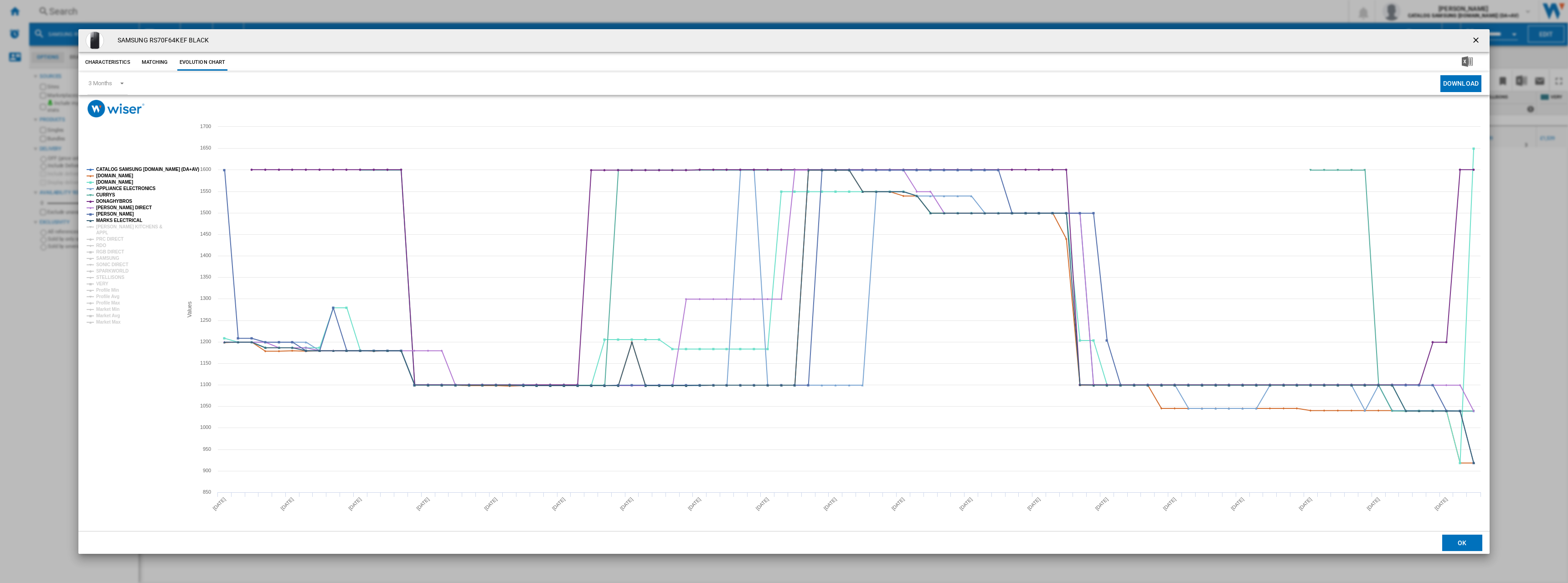
click at [111, 232] on rect "Product popup" at bounding box center [130, 245] width 96 height 164
click at [111, 239] on tspan "PRC DIRECT" at bounding box center [110, 239] width 27 height 5
click at [103, 232] on tspan "APPL" at bounding box center [102, 232] width 12 height 5
click at [107, 252] on tspan "RGB DIRECT" at bounding box center [110, 252] width 28 height 5
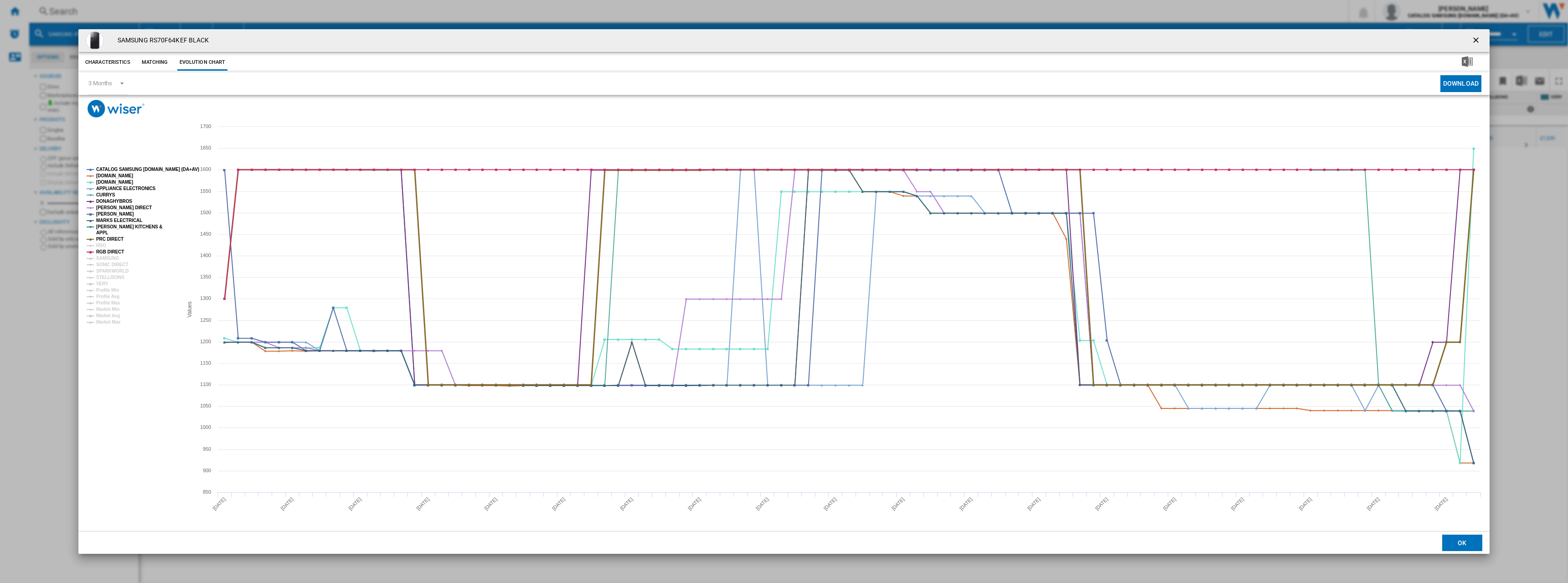
drag, startPoint x: 102, startPoint y: 240, endPoint x: 103, endPoint y: 246, distance: 6.1
click at [103, 241] on tspan "PRC DIRECT" at bounding box center [110, 239] width 27 height 5
click at [103, 246] on tspan "RDO" at bounding box center [101, 245] width 10 height 5
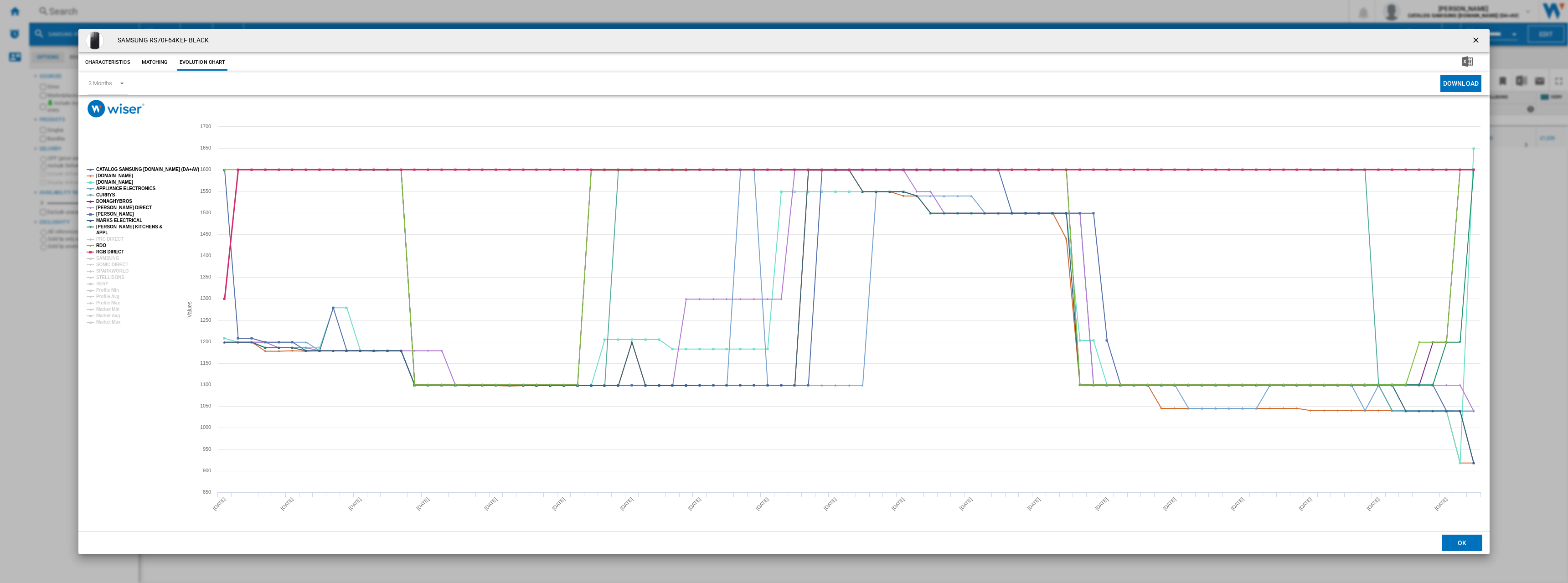
click at [104, 256] on tspan "SAMSUNG" at bounding box center [108, 258] width 23 height 5
click at [104, 240] on tspan "PRC DIRECT" at bounding box center [110, 239] width 27 height 5
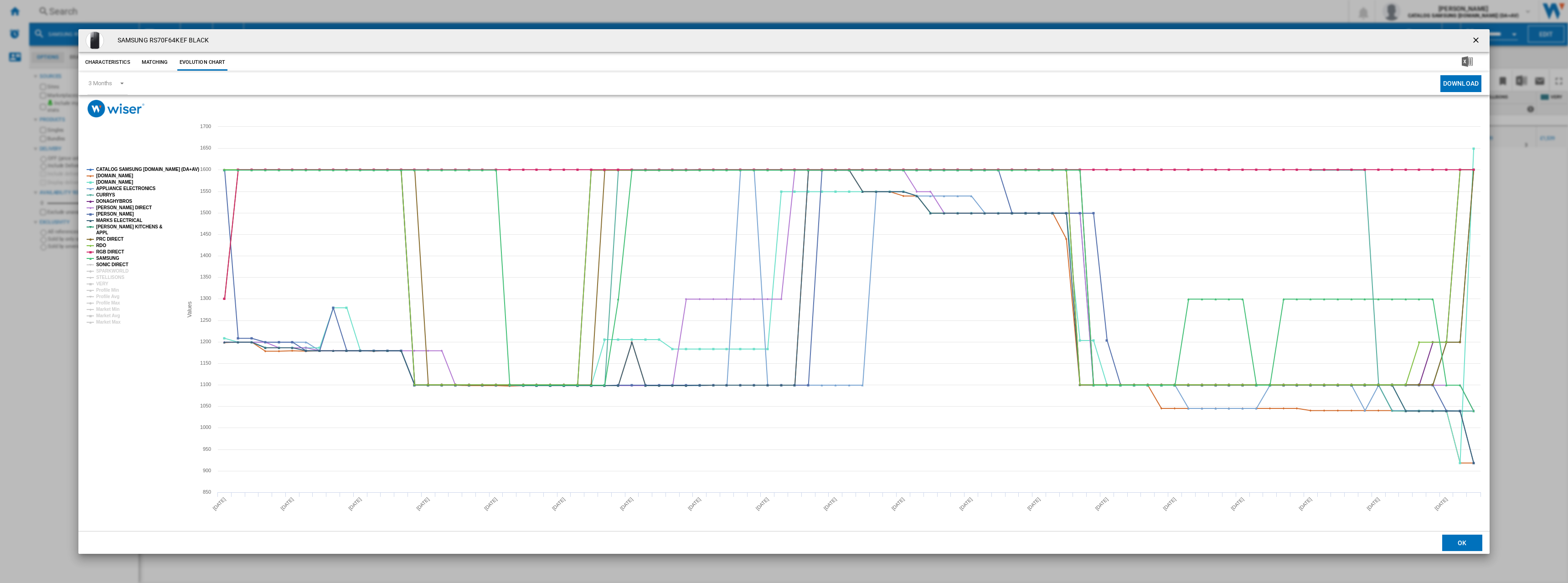
click at [104, 263] on tspan "SONIC DIRECT" at bounding box center [112, 265] width 32 height 5
click at [103, 267] on tspan "SONIC DIRECT" at bounding box center [112, 265] width 32 height 5
click at [103, 270] on tspan "SPARKWORLD" at bounding box center [112, 271] width 32 height 5
click at [103, 275] on tspan "STELLISONS" at bounding box center [110, 278] width 28 height 5
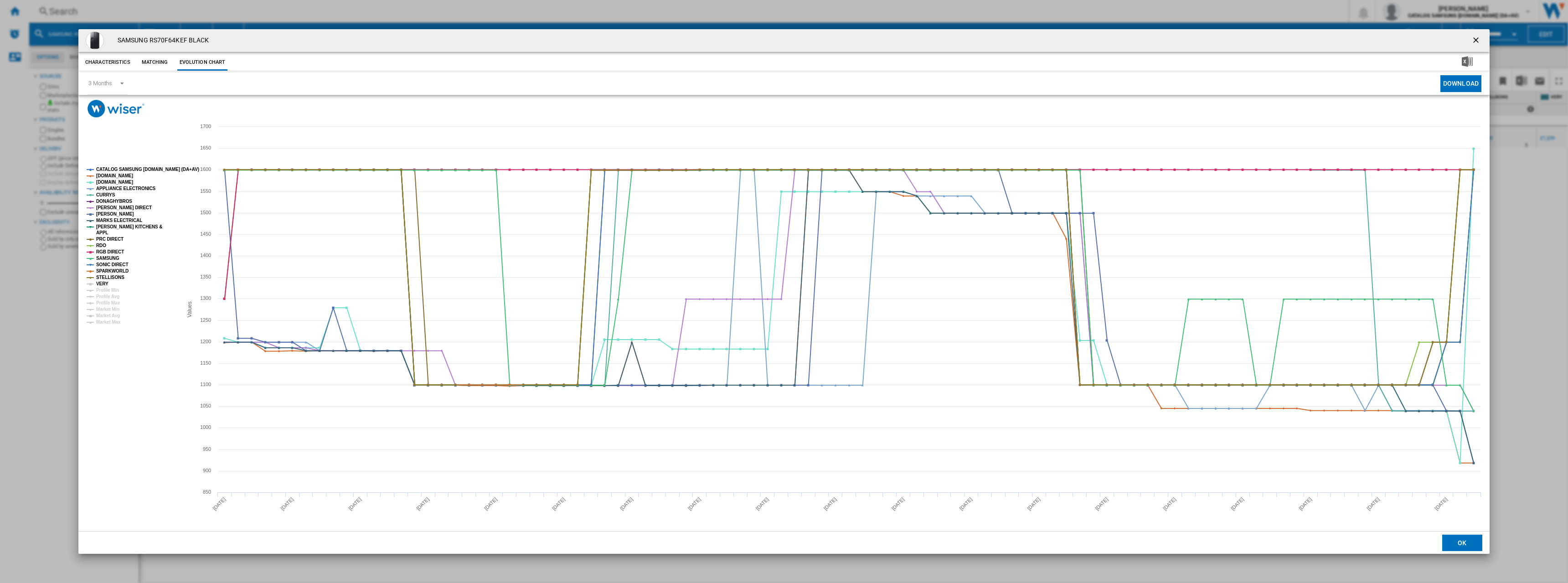
click at [102, 283] on tspan "VERY" at bounding box center [102, 284] width 12 height 5
click at [1473, 41] on ng-md-icon "getI18NText('BUTTONS.CLOSE_DIALOG')" at bounding box center [1477, 41] width 11 height 11
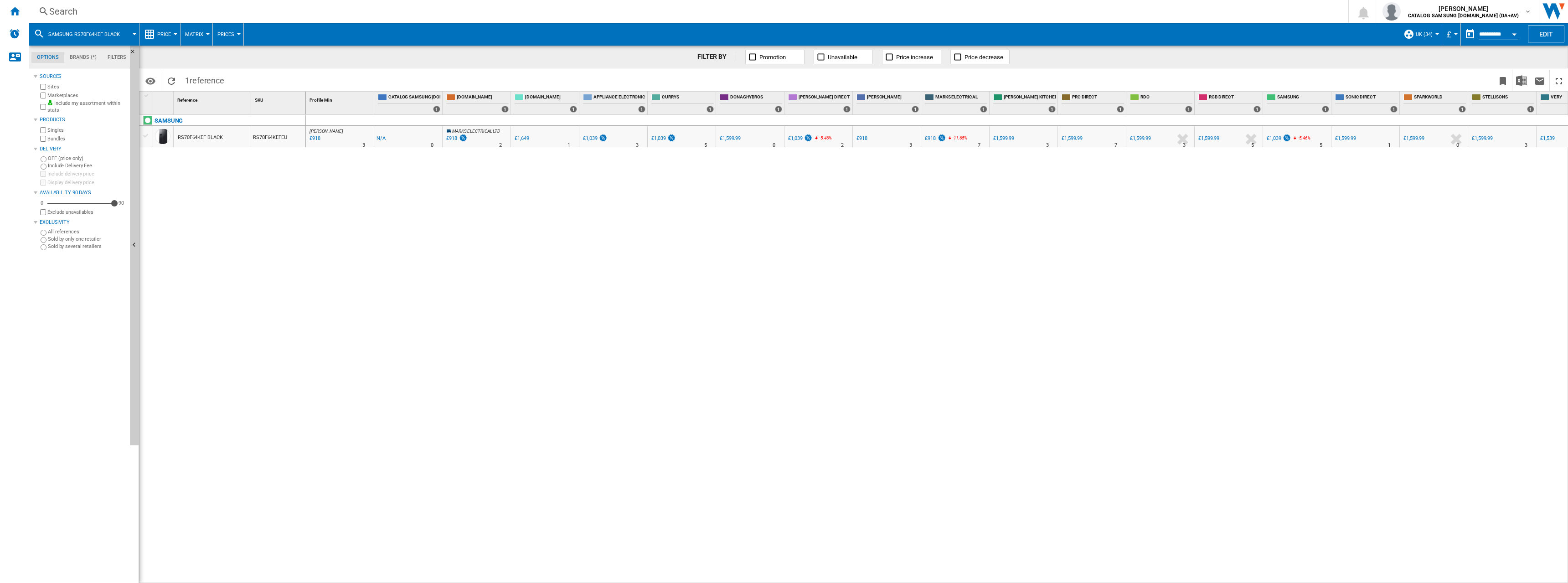
drag, startPoint x: 1113, startPoint y: 1, endPoint x: 471, endPoint y: 46, distance: 643.6
click at [1105, 4] on div "Search Search 0 [PERSON_NAME] CATALOG SAMSUNG [DOMAIN_NAME] (DA+AV) CATALOG SAM…" at bounding box center [799, 11] width 1539 height 23
click at [36, 12] on div "Search Search" at bounding box center [681, 11] width 1304 height 13
click at [41, 8] on ng-md-icon at bounding box center [44, 12] width 11 height 12
click at [82, 12] on div "Search" at bounding box center [687, 11] width 1275 height 13
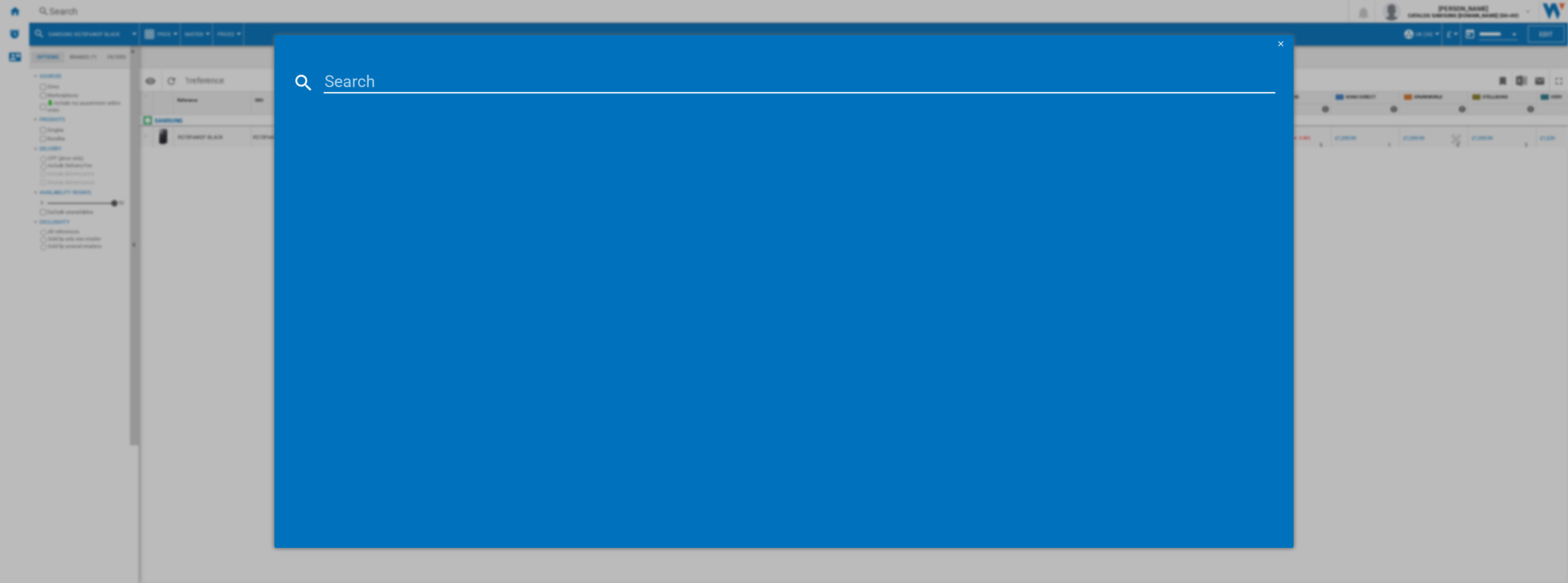
click at [349, 90] on input at bounding box center [800, 83] width 952 height 22
type input "NV7B44205AK/U4"
